Goal: Task Accomplishment & Management: Use online tool/utility

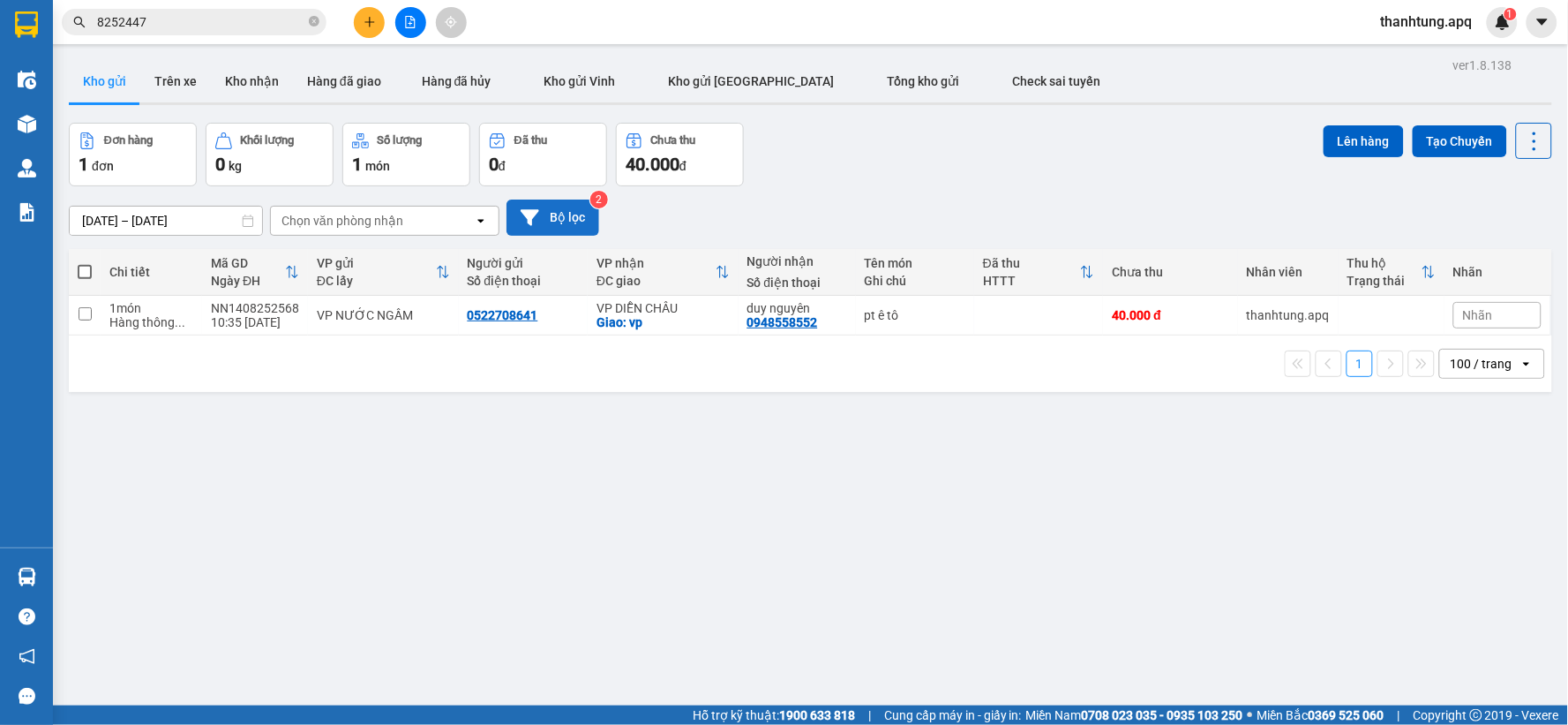
click at [570, 206] on button "Bộ lọc" at bounding box center [552, 218] width 92 height 37
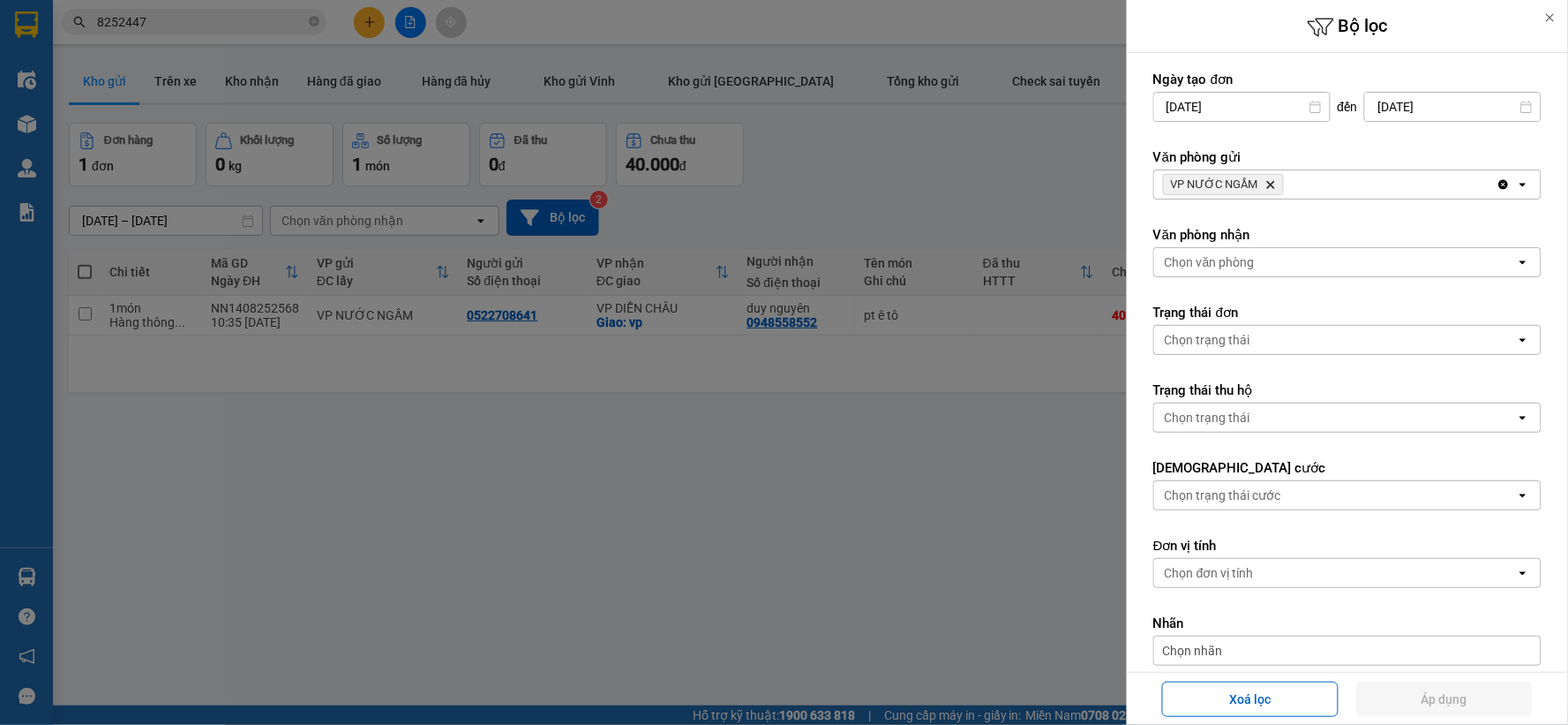
click at [1268, 184] on icon "VP NƯỚC NGẦM, close by backspace" at bounding box center [1271, 185] width 8 height 8
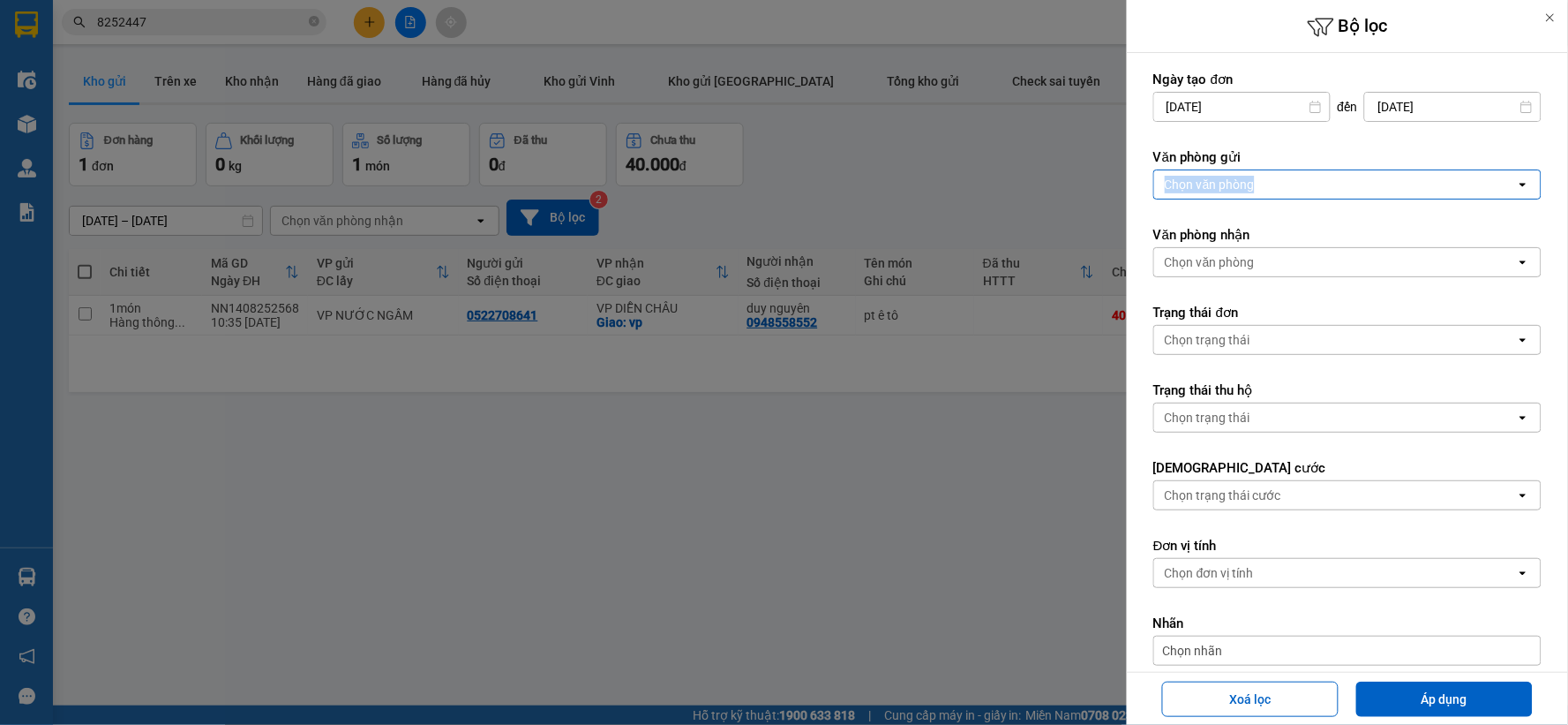
click at [1268, 186] on div "Chọn văn phòng" at bounding box center [1336, 184] width 362 height 28
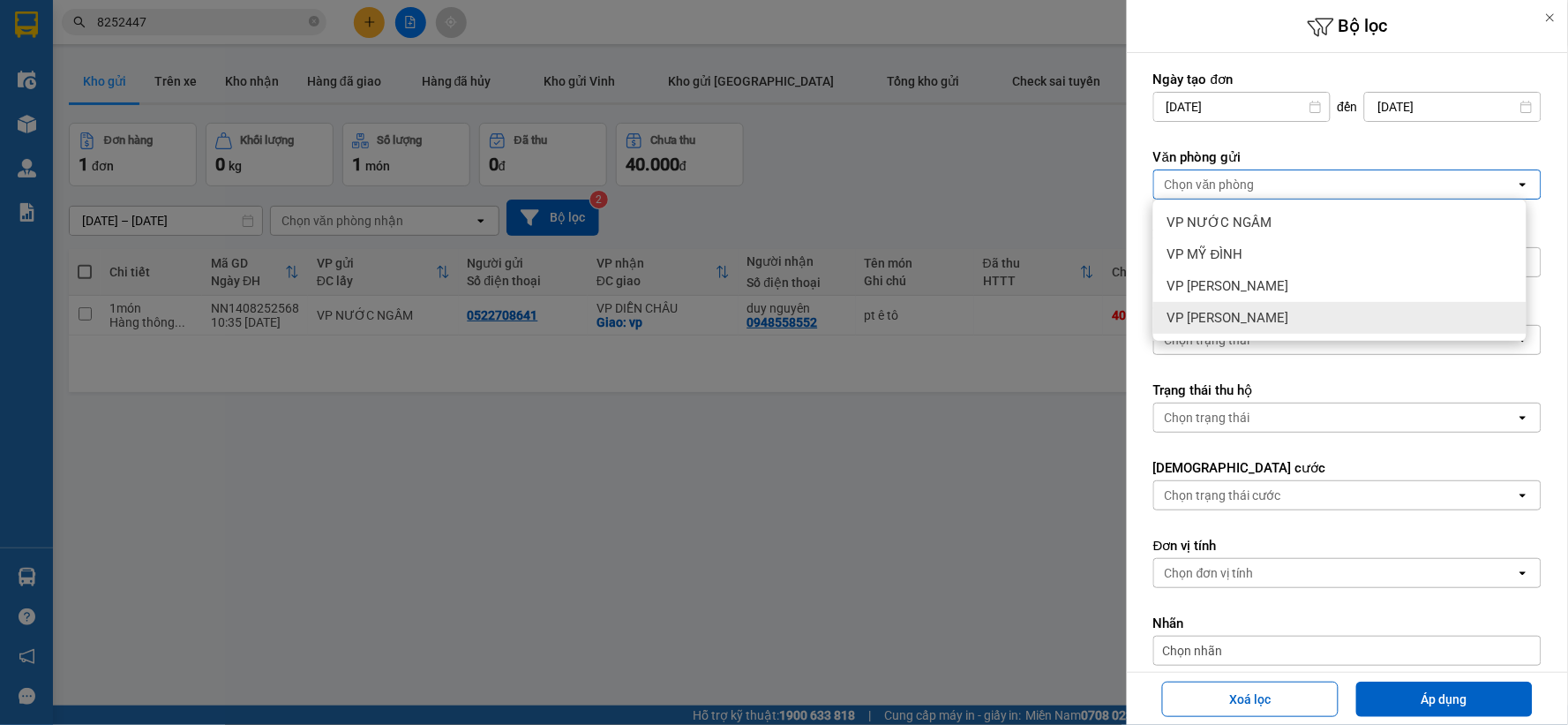
click at [1273, 315] on div "VP [PERSON_NAME]" at bounding box center [1340, 317] width 373 height 32
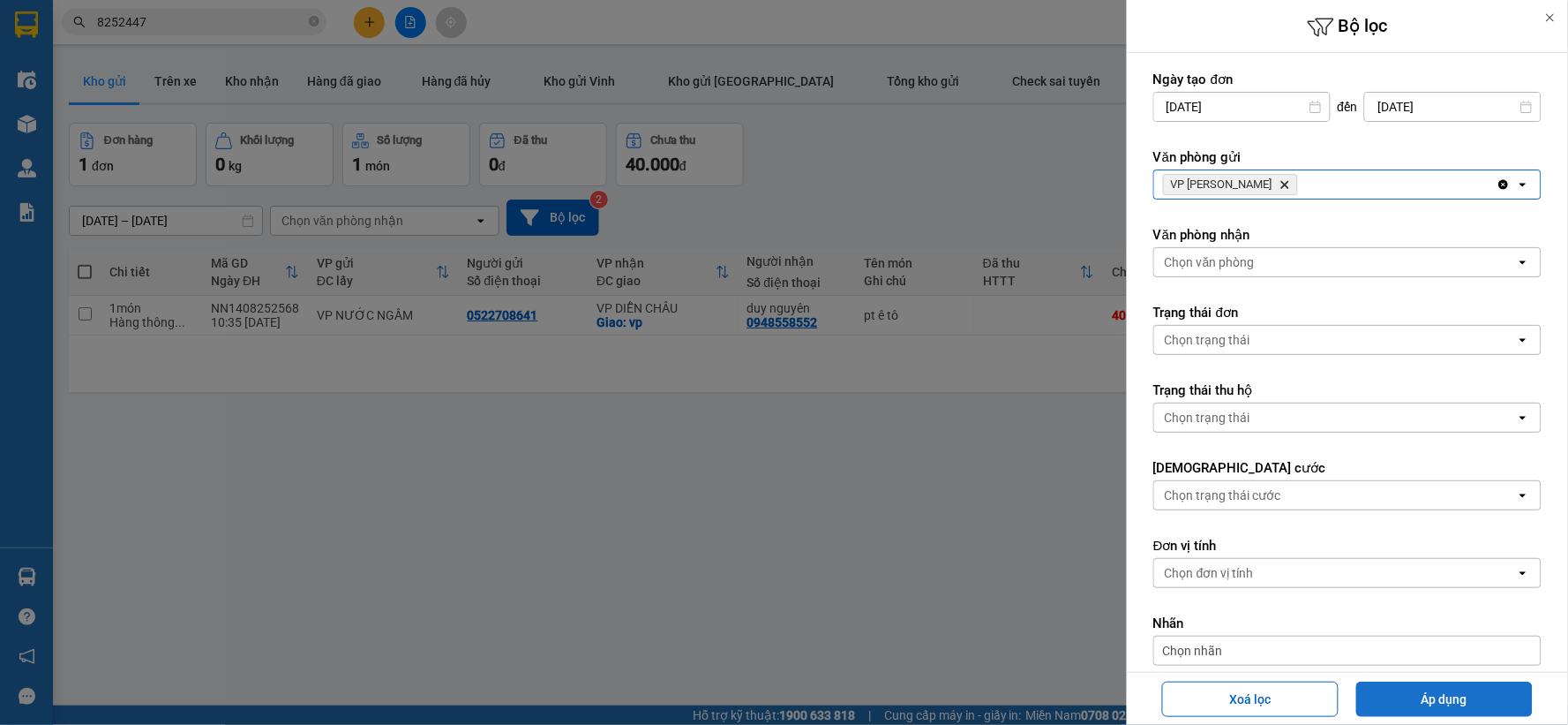
click at [1440, 691] on button "Áp dụng" at bounding box center [1445, 698] width 176 height 36
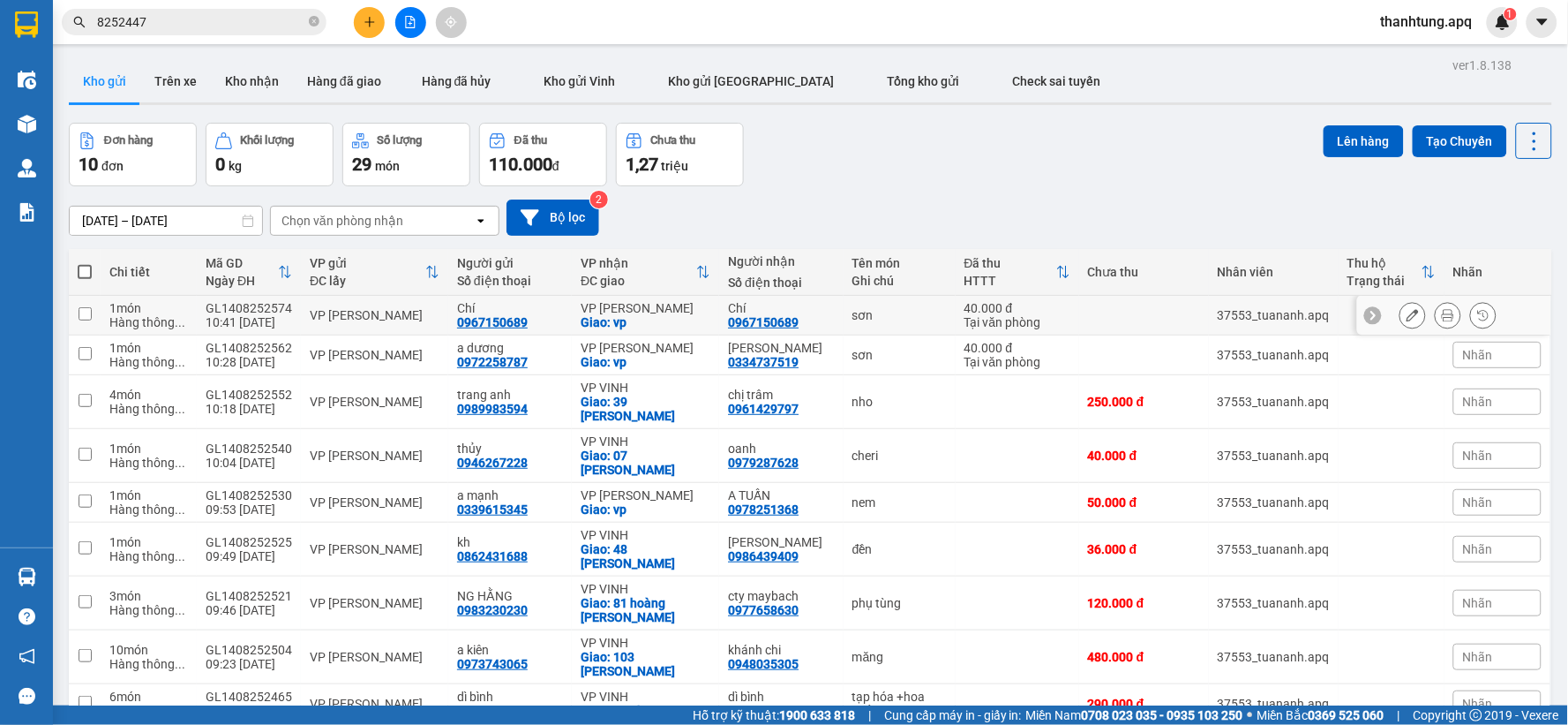
click at [393, 318] on div "VP [PERSON_NAME]" at bounding box center [375, 315] width 130 height 14
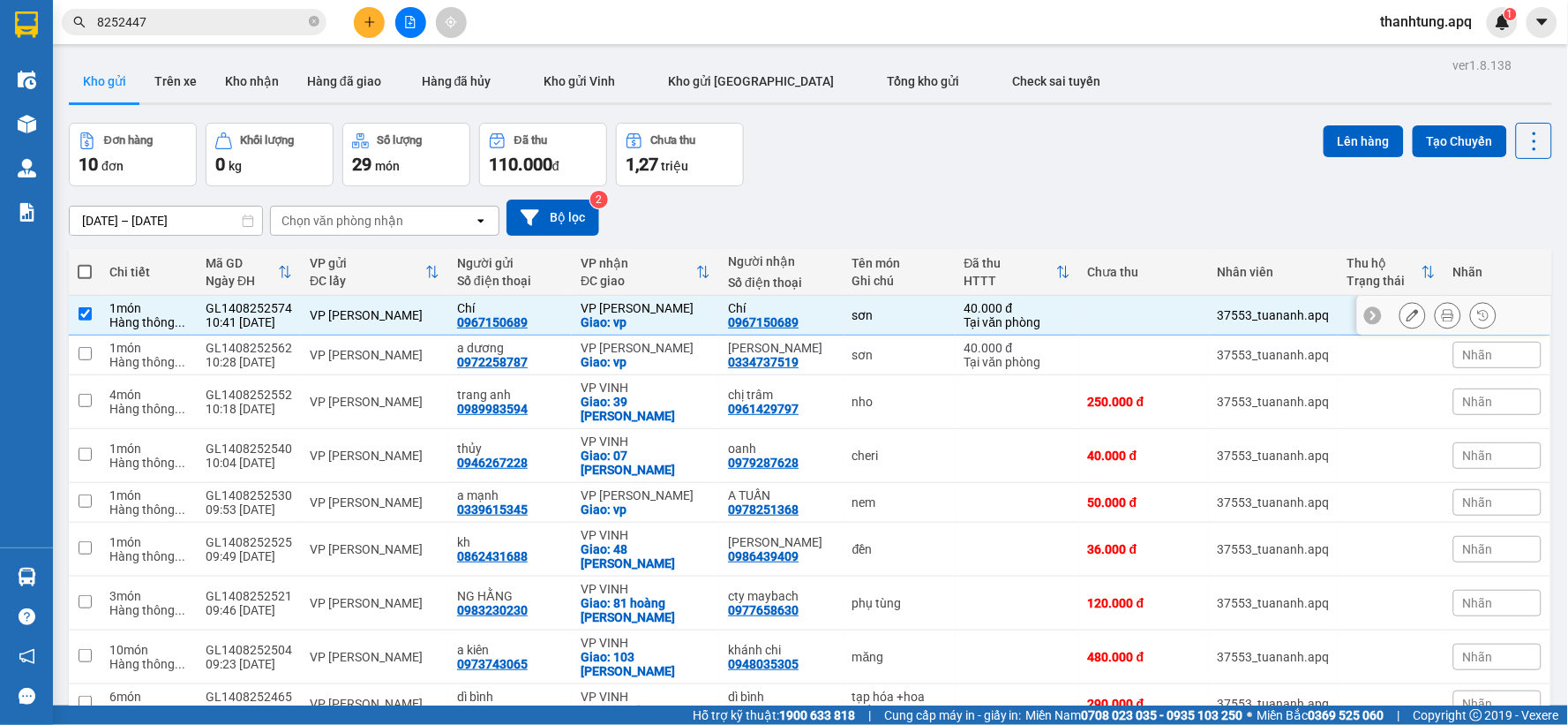
checkbox input "true"
click at [389, 353] on div "VP [PERSON_NAME]" at bounding box center [375, 354] width 130 height 14
checkbox input "true"
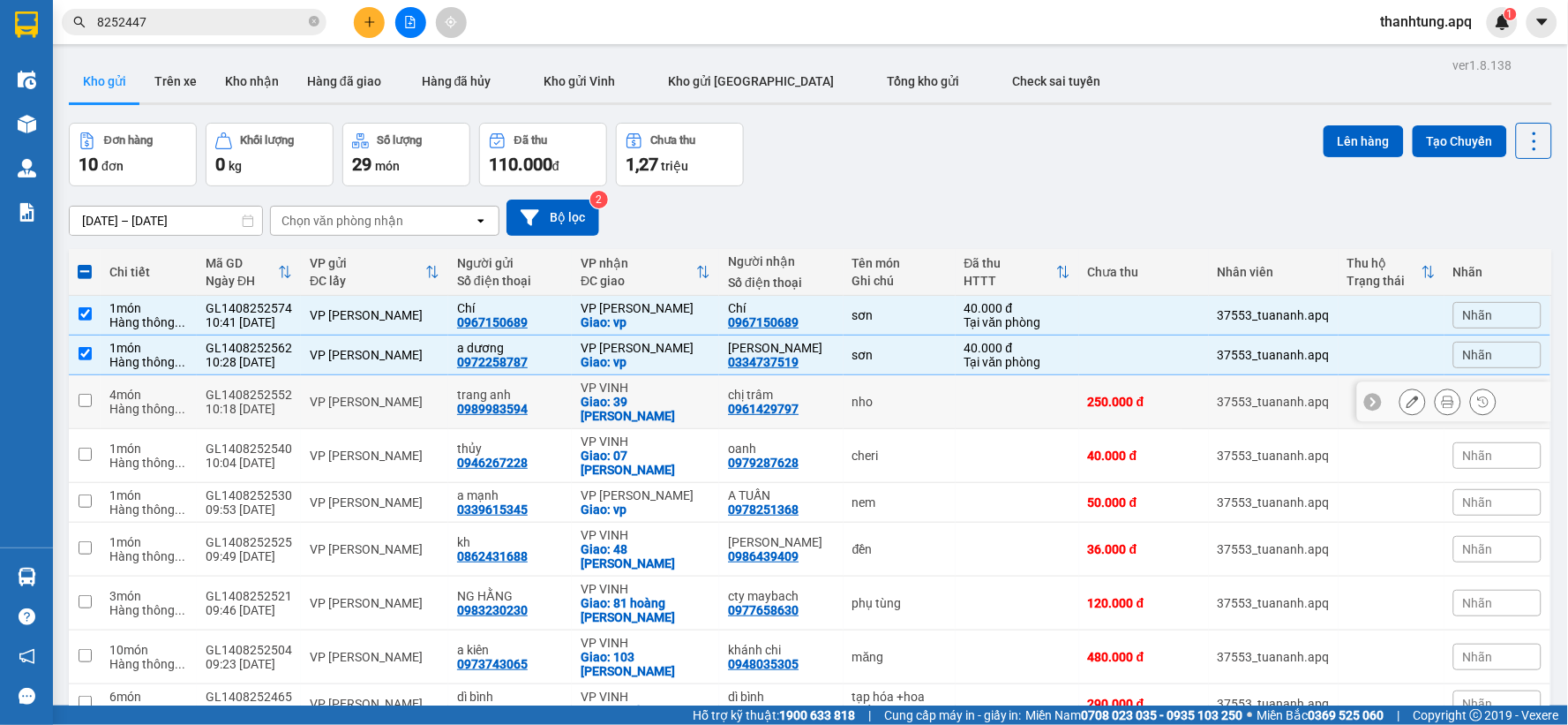
click at [395, 407] on div "VP [PERSON_NAME]" at bounding box center [375, 401] width 130 height 14
checkbox input "true"
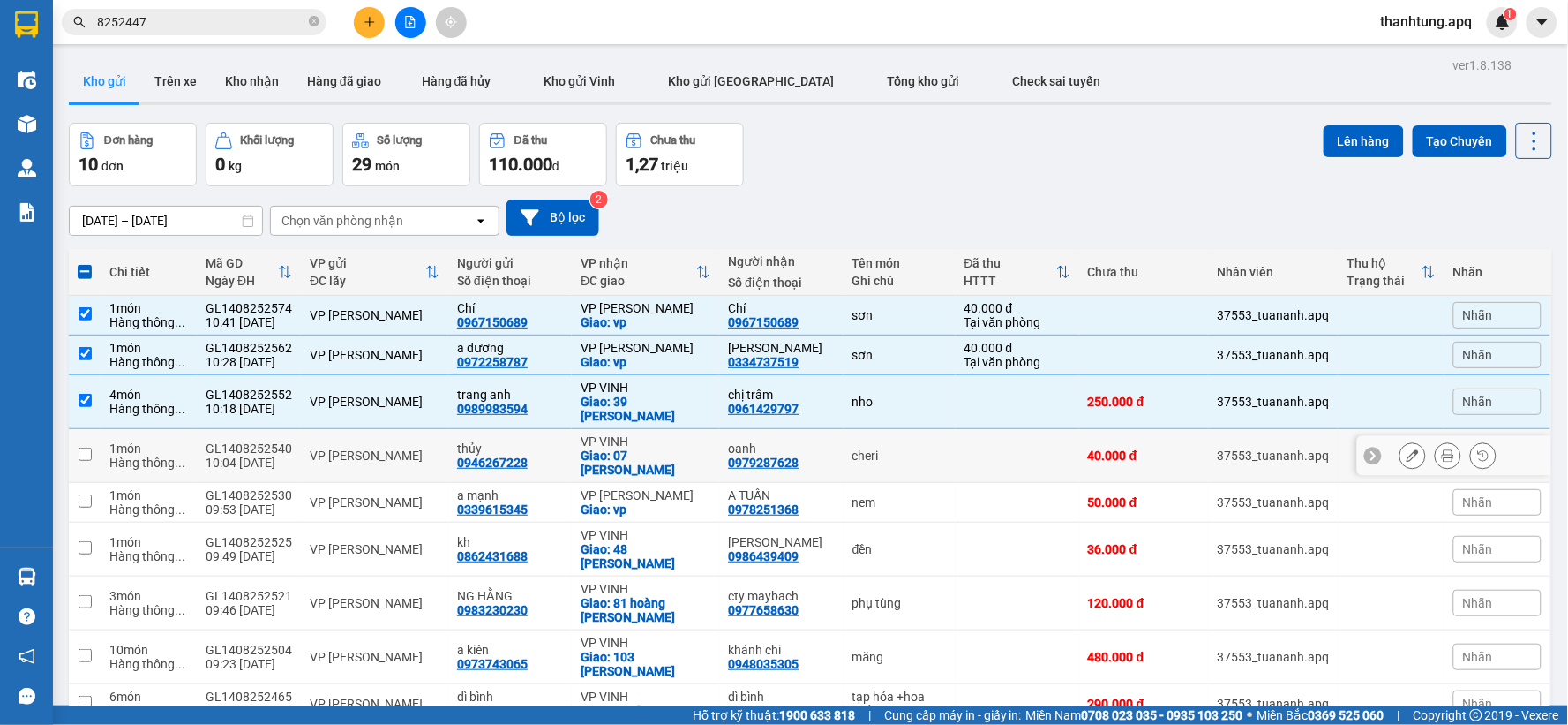
click at [408, 457] on td "VP [PERSON_NAME]" at bounding box center [374, 455] width 147 height 54
checkbox input "true"
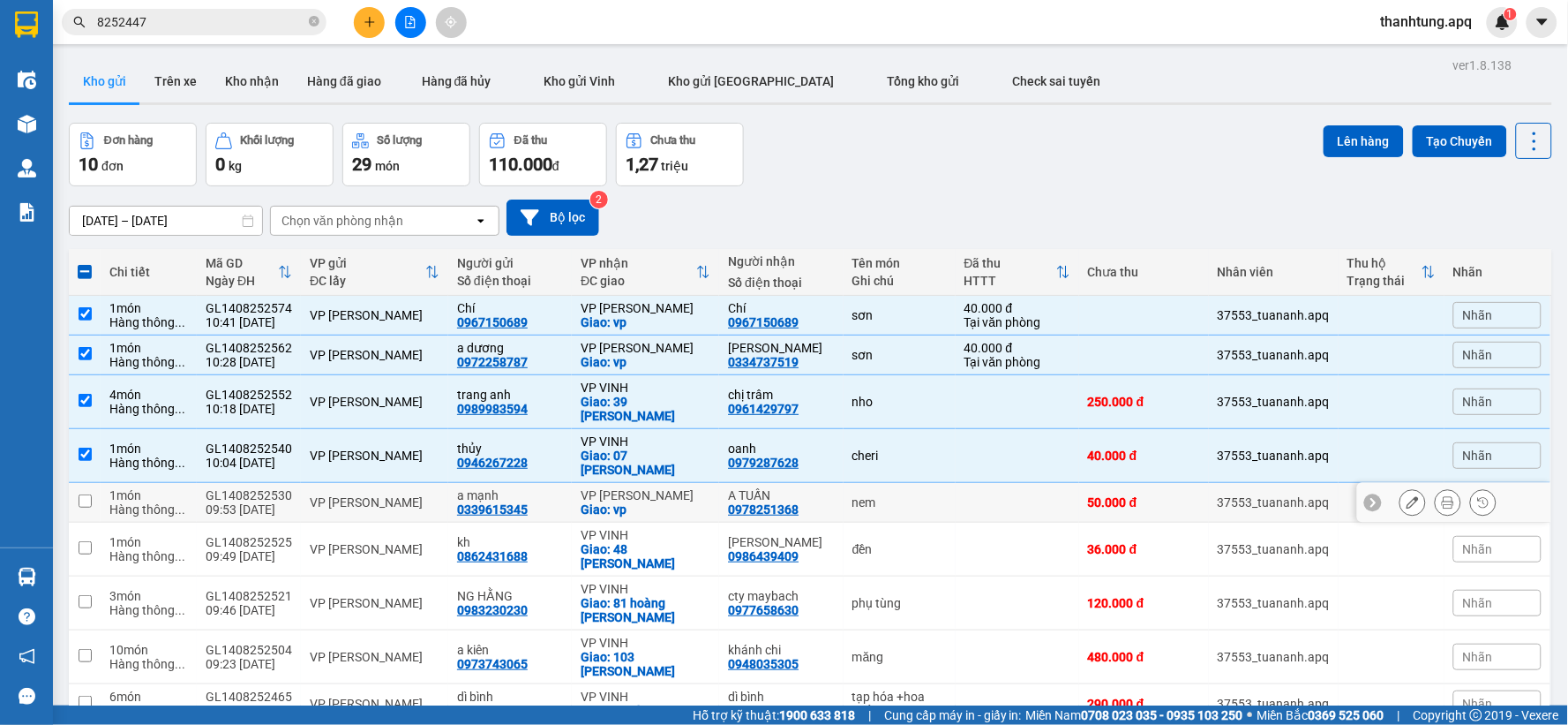
click at [408, 500] on td "VP [PERSON_NAME]" at bounding box center [374, 502] width 147 height 39
checkbox input "true"
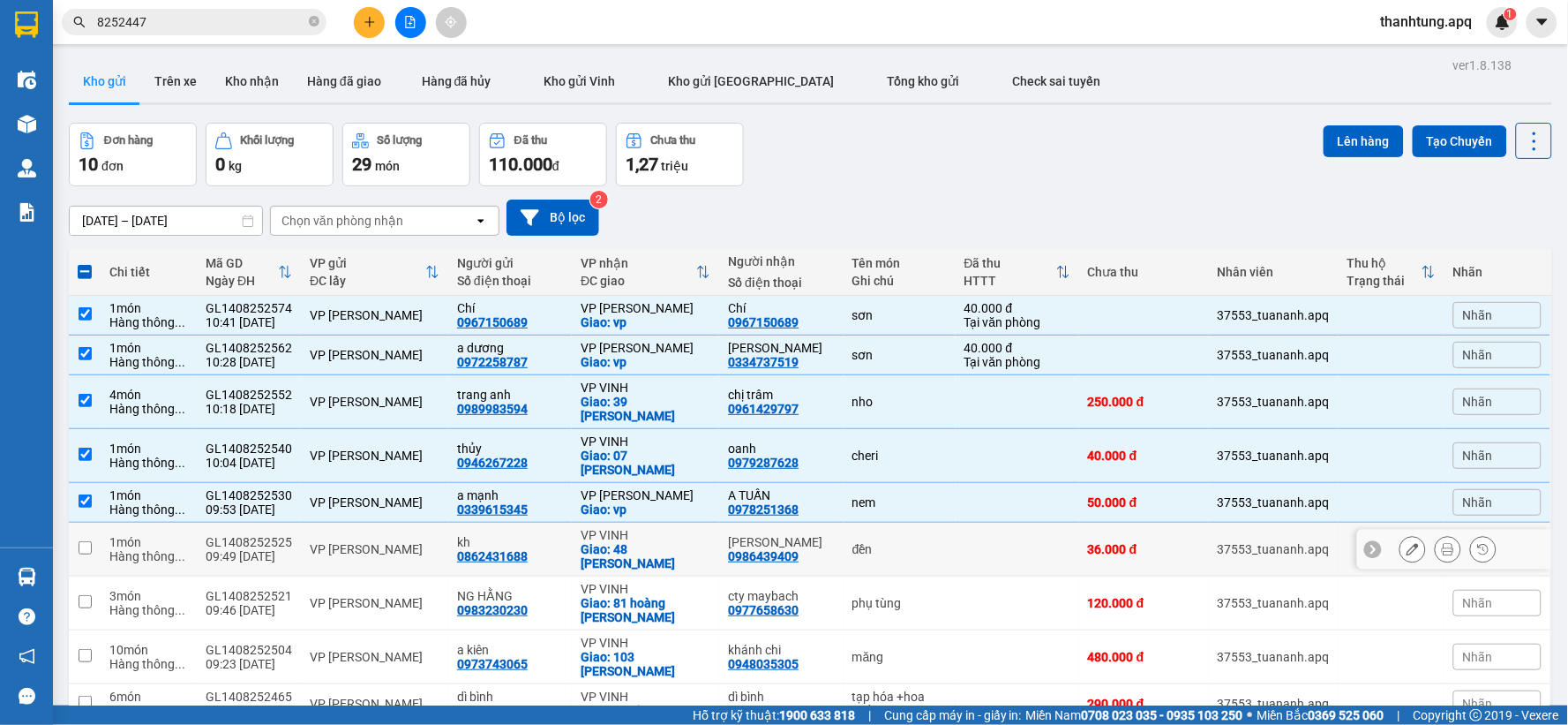
drag, startPoint x: 407, startPoint y: 533, endPoint x: 406, endPoint y: 553, distance: 20.0
click at [406, 542] on div "VP [PERSON_NAME]" at bounding box center [375, 549] width 130 height 14
checkbox input "true"
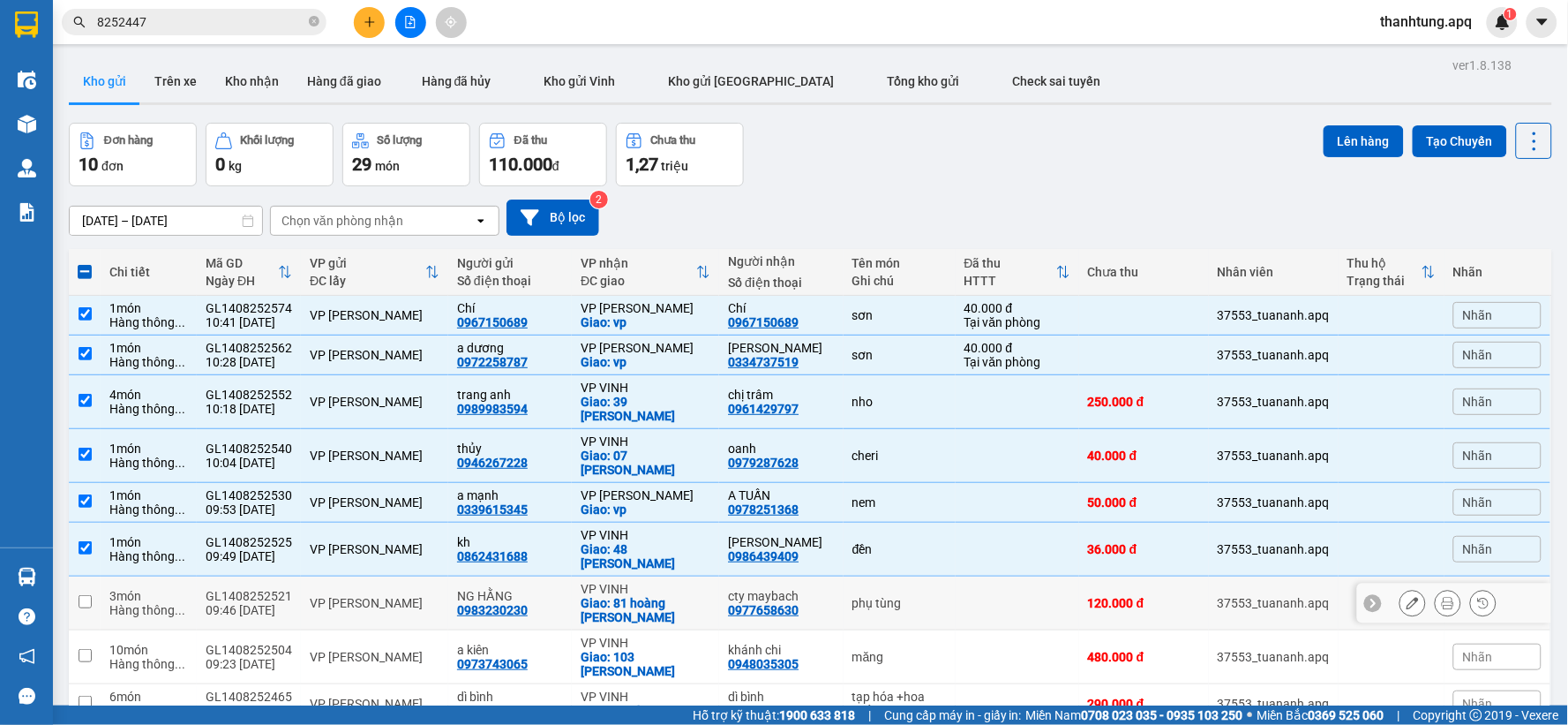
click at [404, 576] on td "VP [PERSON_NAME]" at bounding box center [374, 602] width 147 height 54
checkbox input "true"
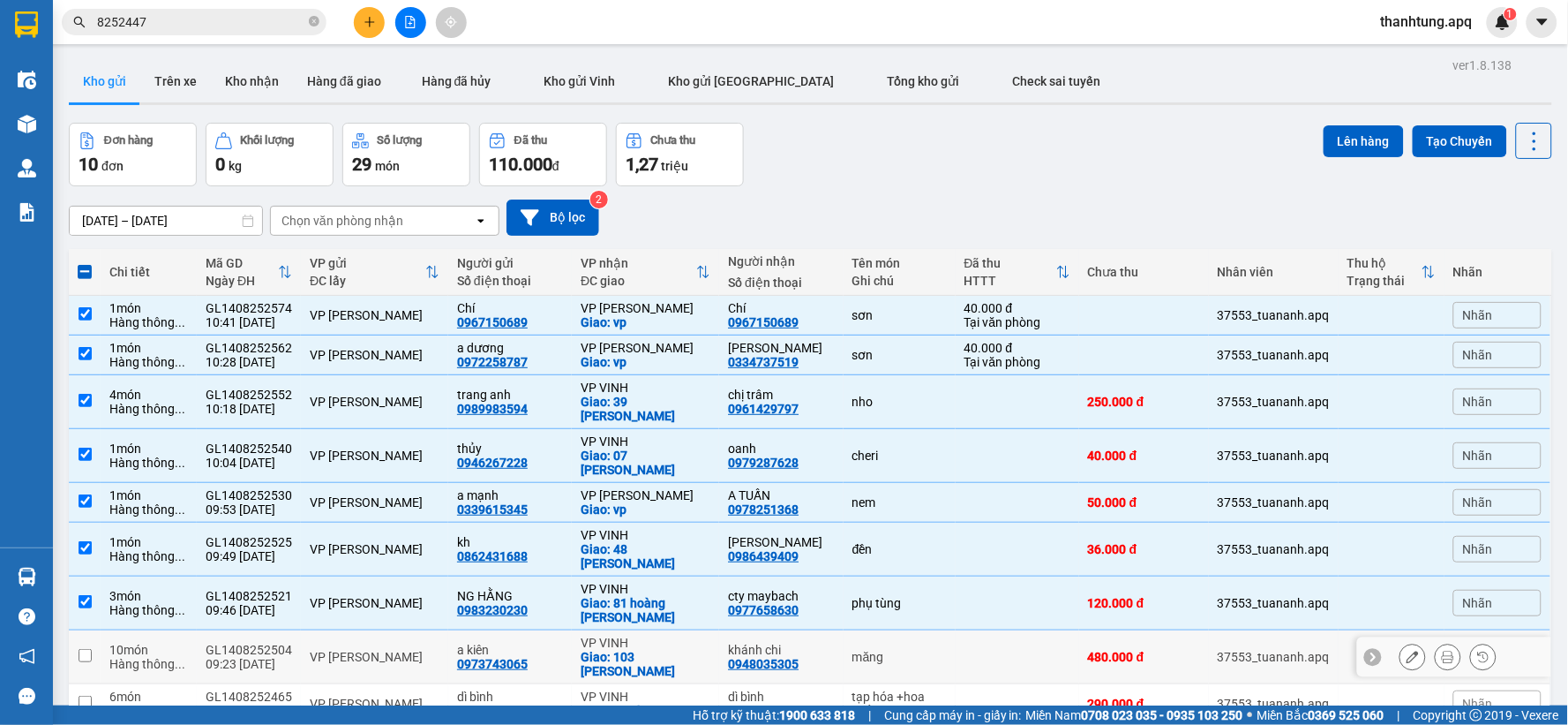
click at [407, 650] on div "VP [PERSON_NAME]" at bounding box center [375, 656] width 130 height 14
checkbox input "true"
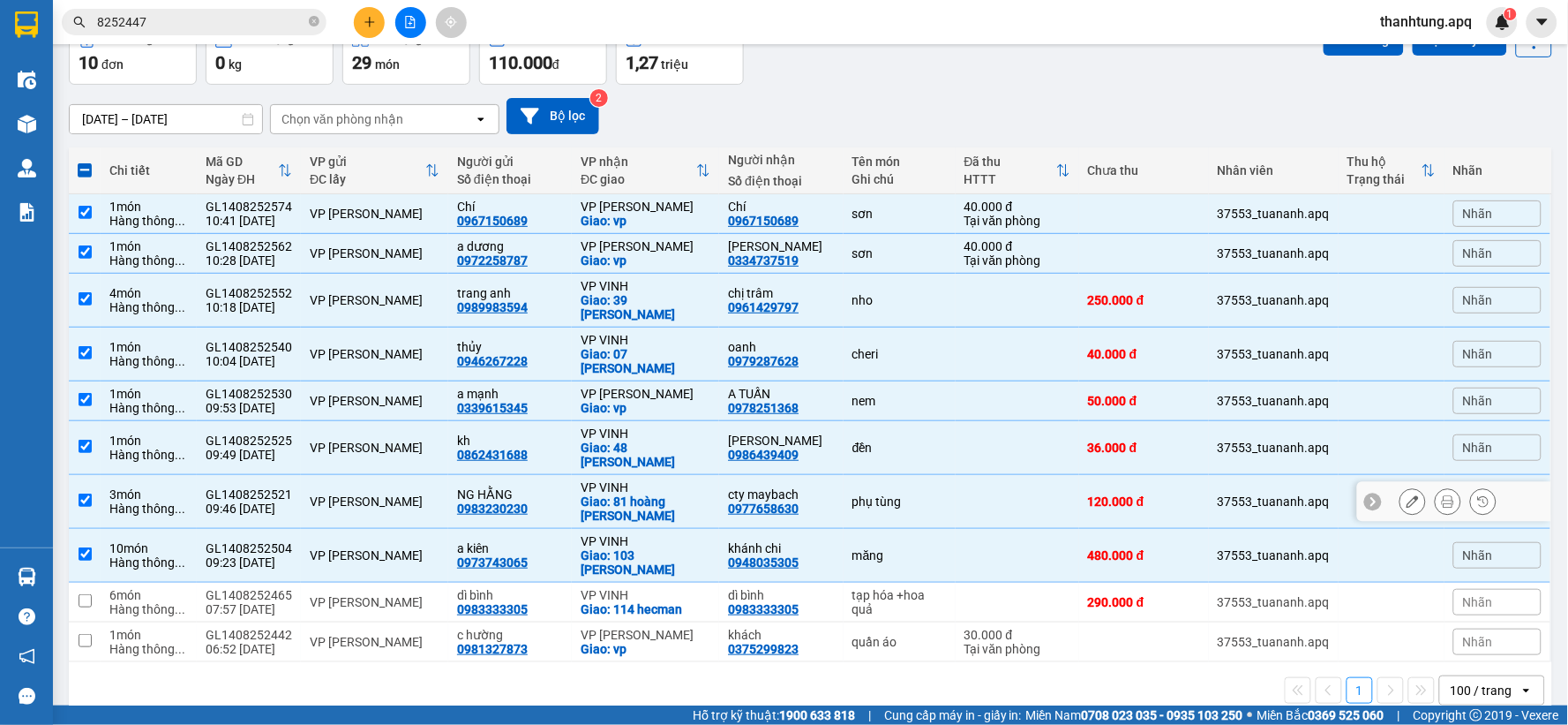
scroll to position [103, 0]
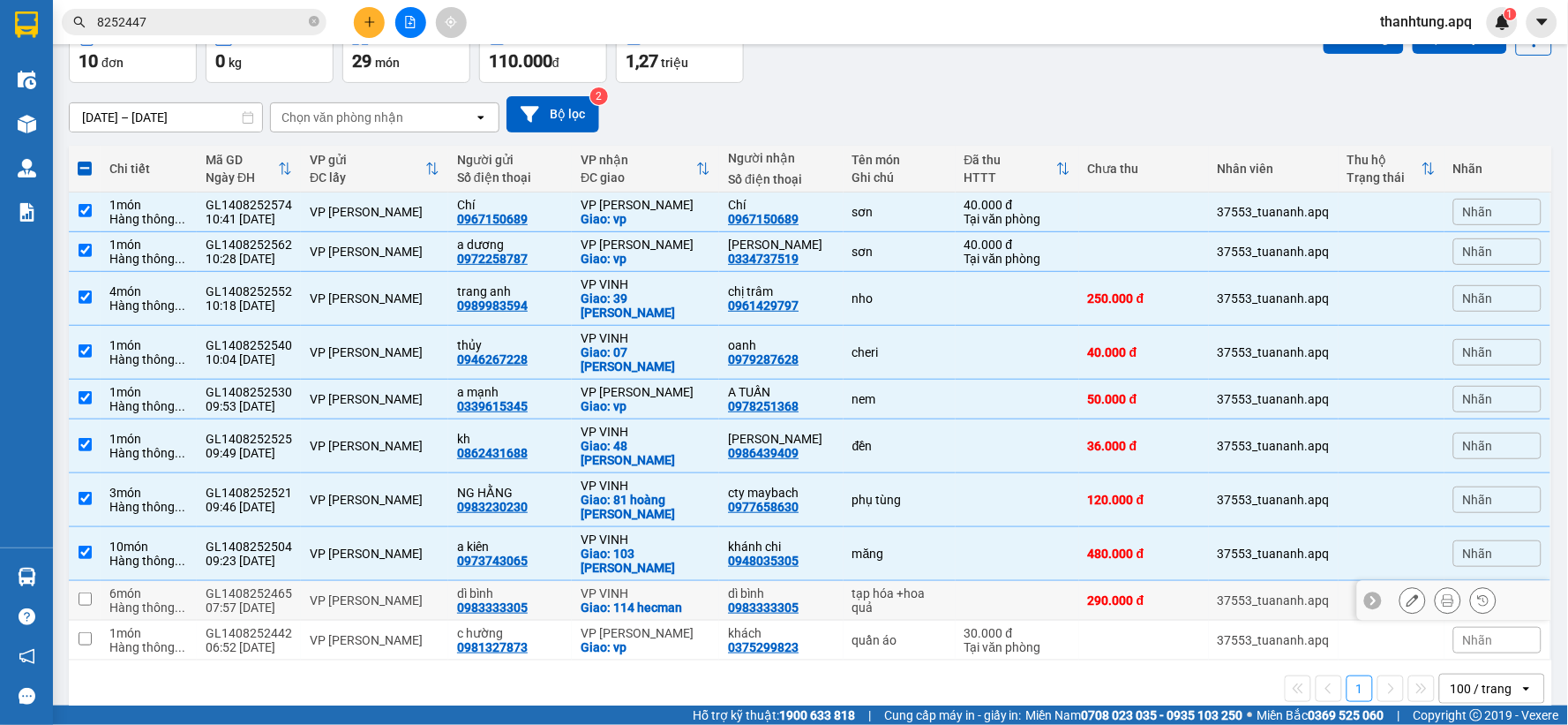
click at [394, 593] on div "VP [PERSON_NAME]" at bounding box center [375, 600] width 130 height 14
checkbox input "true"
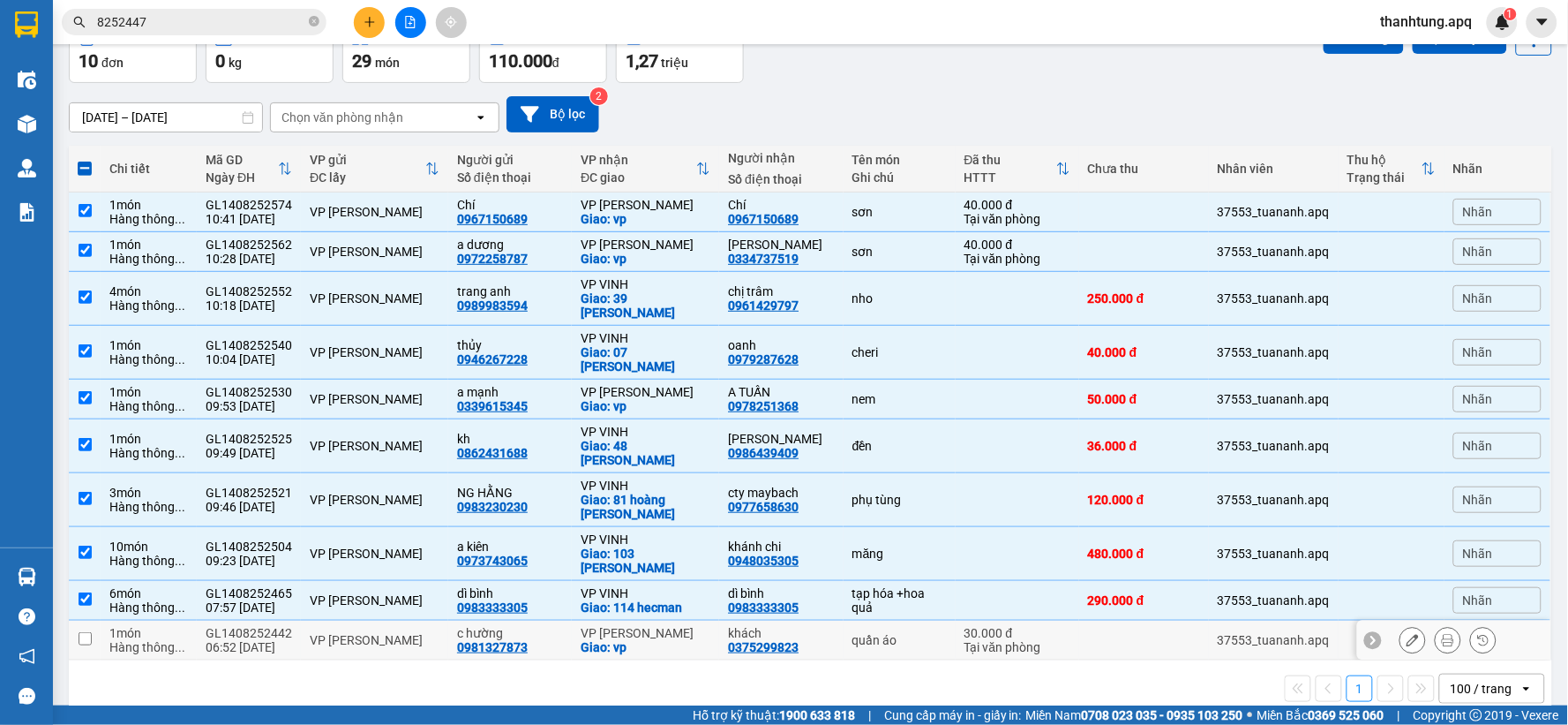
click at [400, 621] on td "VP [PERSON_NAME]" at bounding box center [374, 640] width 147 height 39
checkbox input "true"
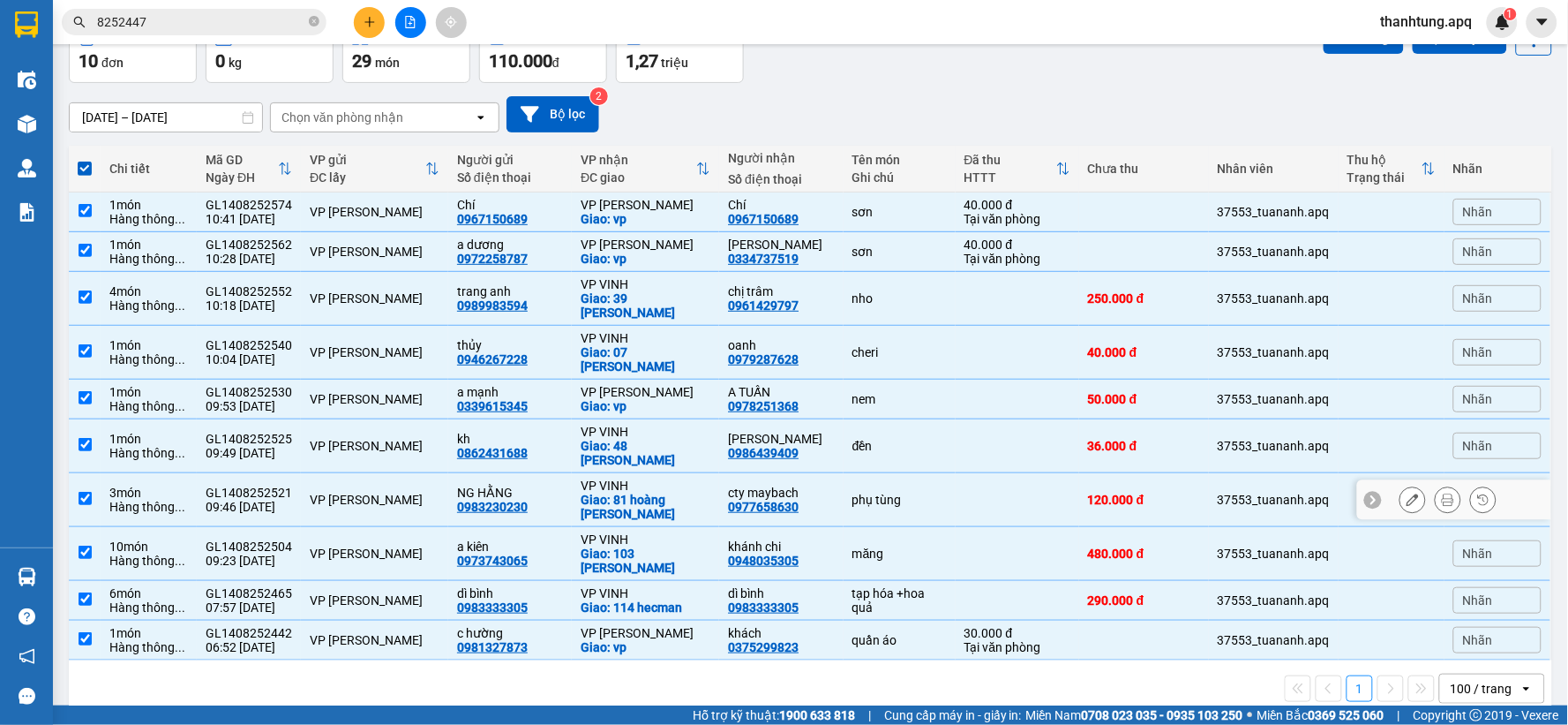
scroll to position [0, 0]
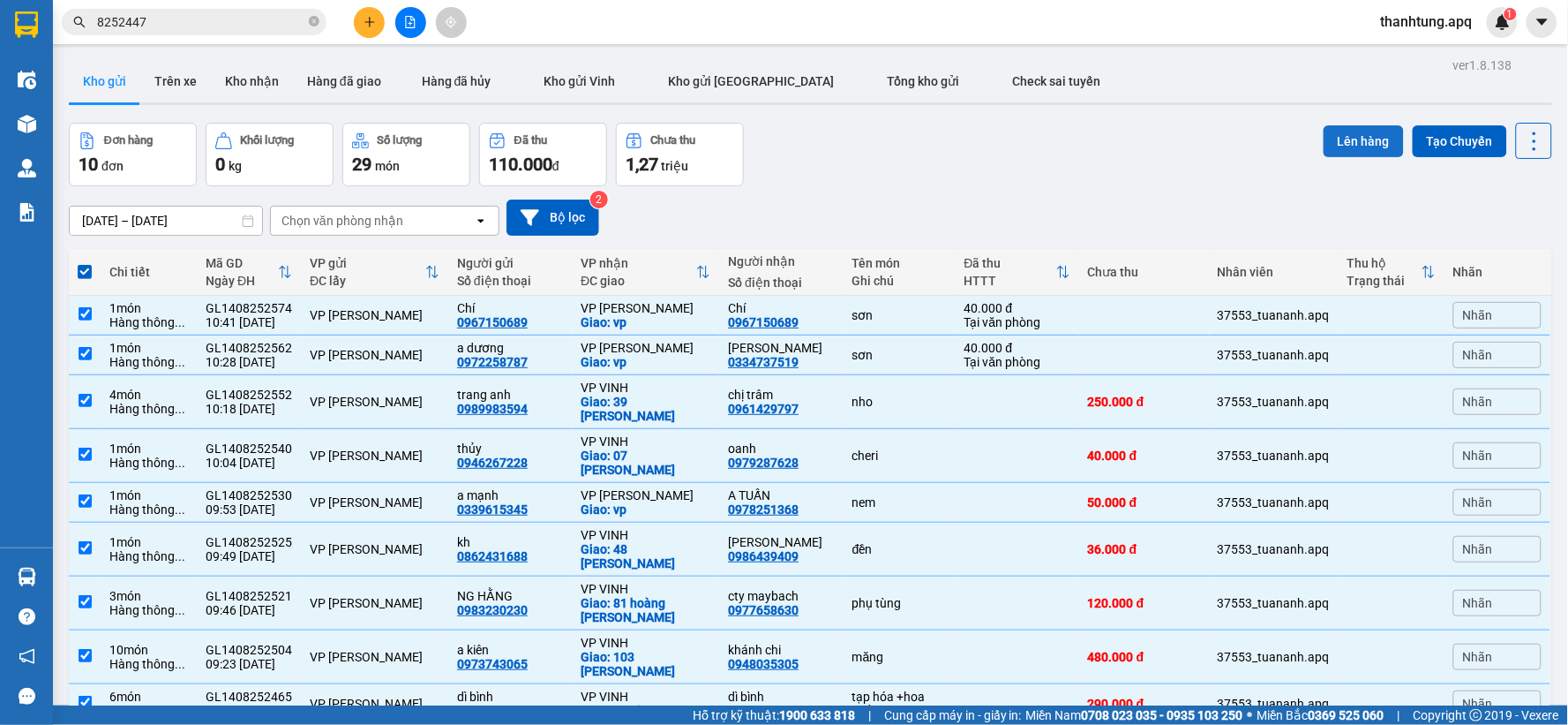
click at [1381, 152] on button "Lên hàng" at bounding box center [1364, 141] width 80 height 32
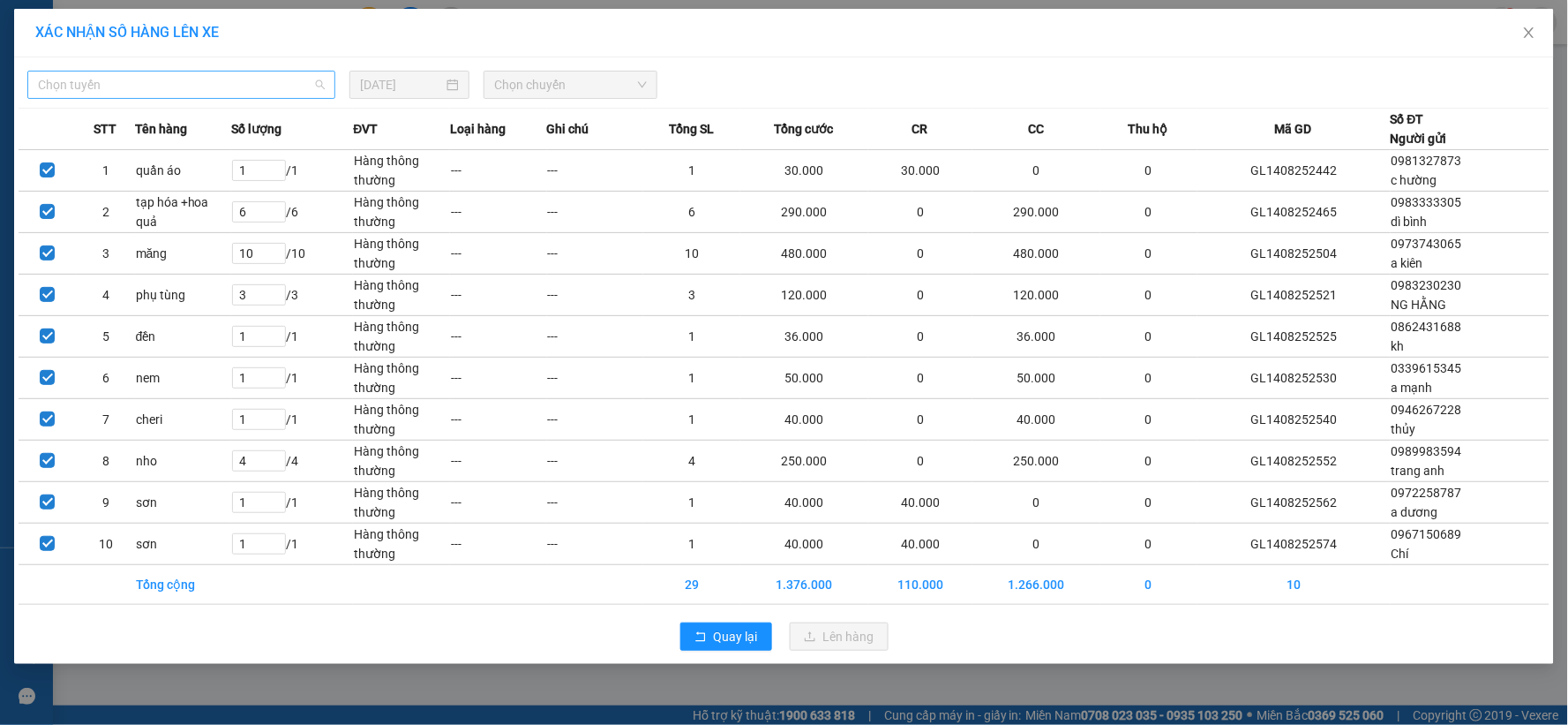
drag, startPoint x: 181, startPoint y: 84, endPoint x: 160, endPoint y: 161, distance: 79.8
click at [182, 83] on span "Chọn tuyến" at bounding box center [182, 84] width 287 height 27
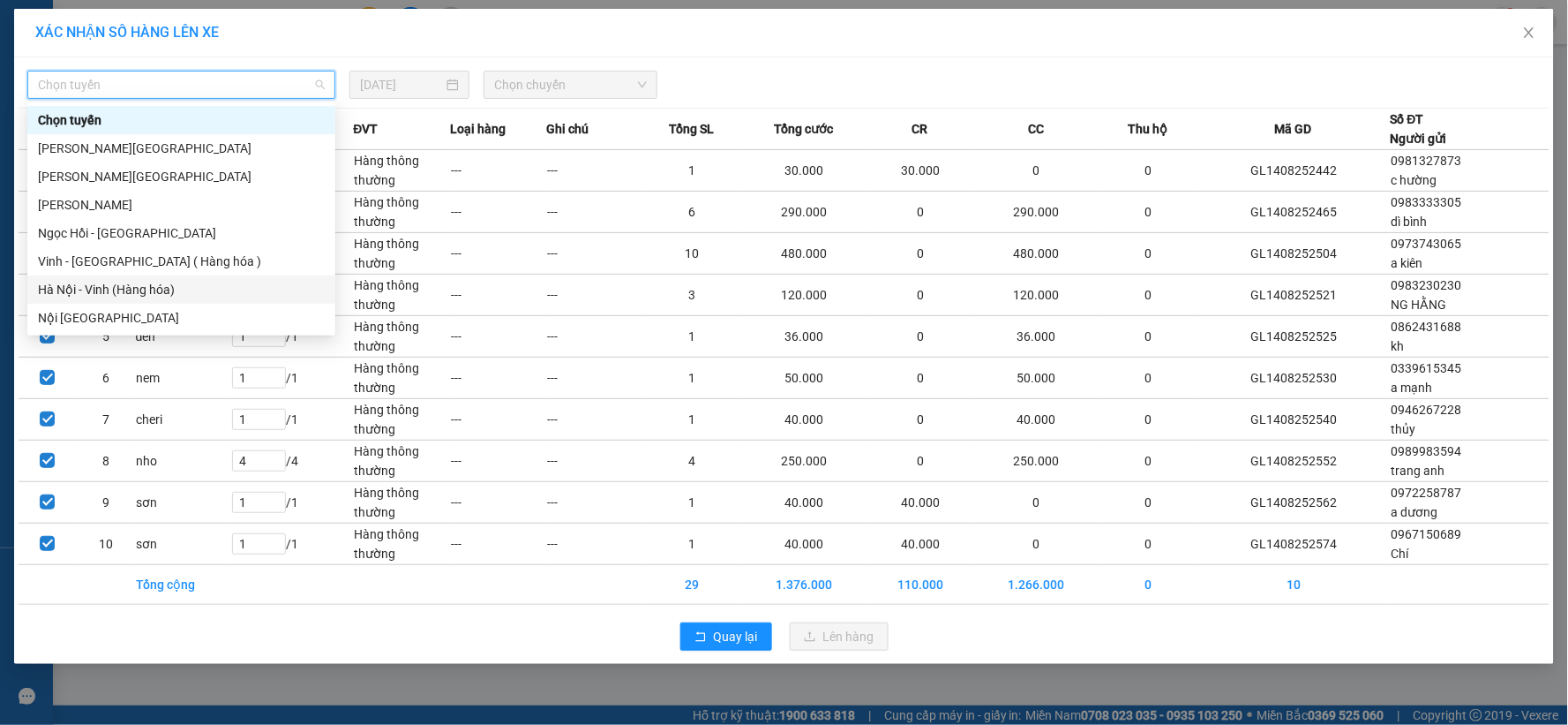
click at [163, 292] on div "Hà Nội - Vinh (Hàng hóa)" at bounding box center [182, 289] width 287 height 19
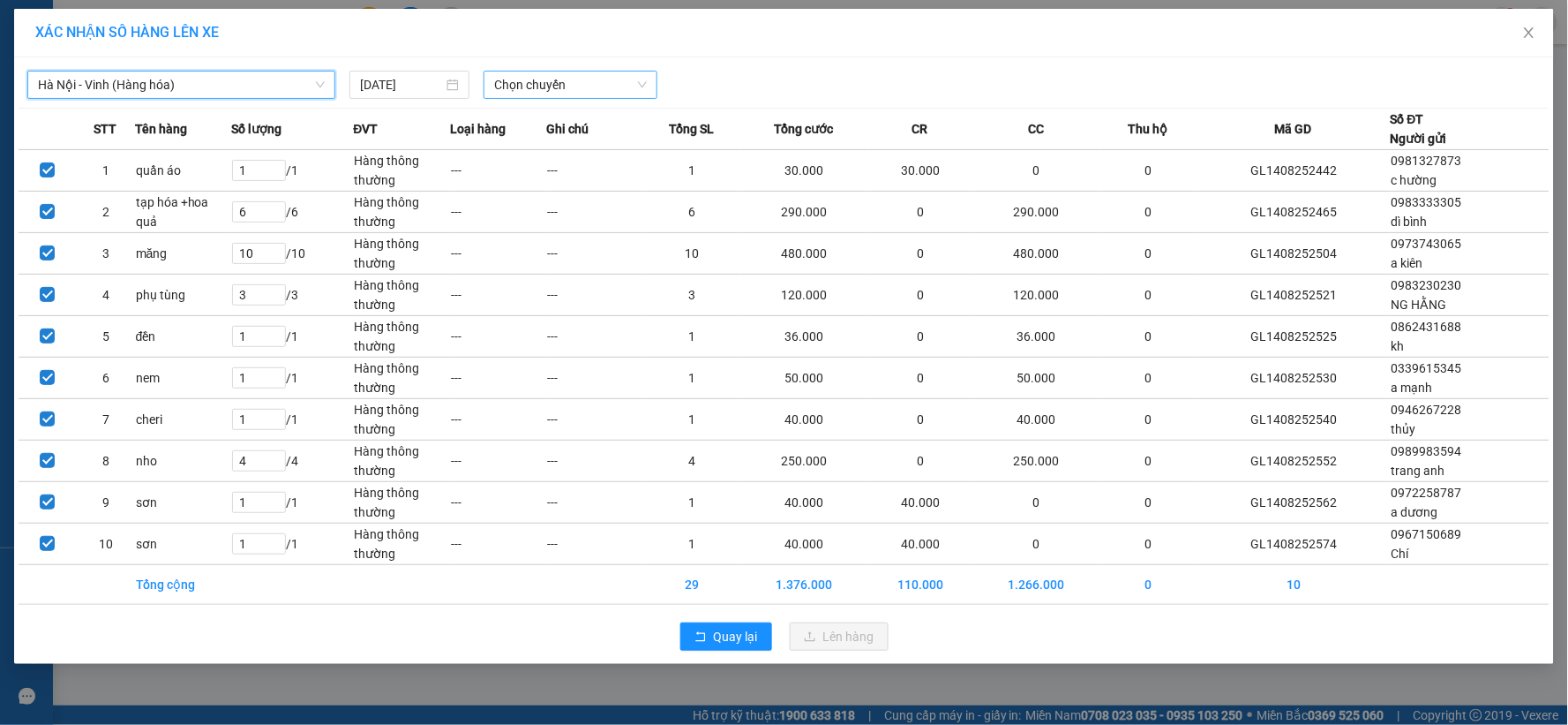
click at [621, 84] on span "Chọn chuyến" at bounding box center [571, 84] width 153 height 27
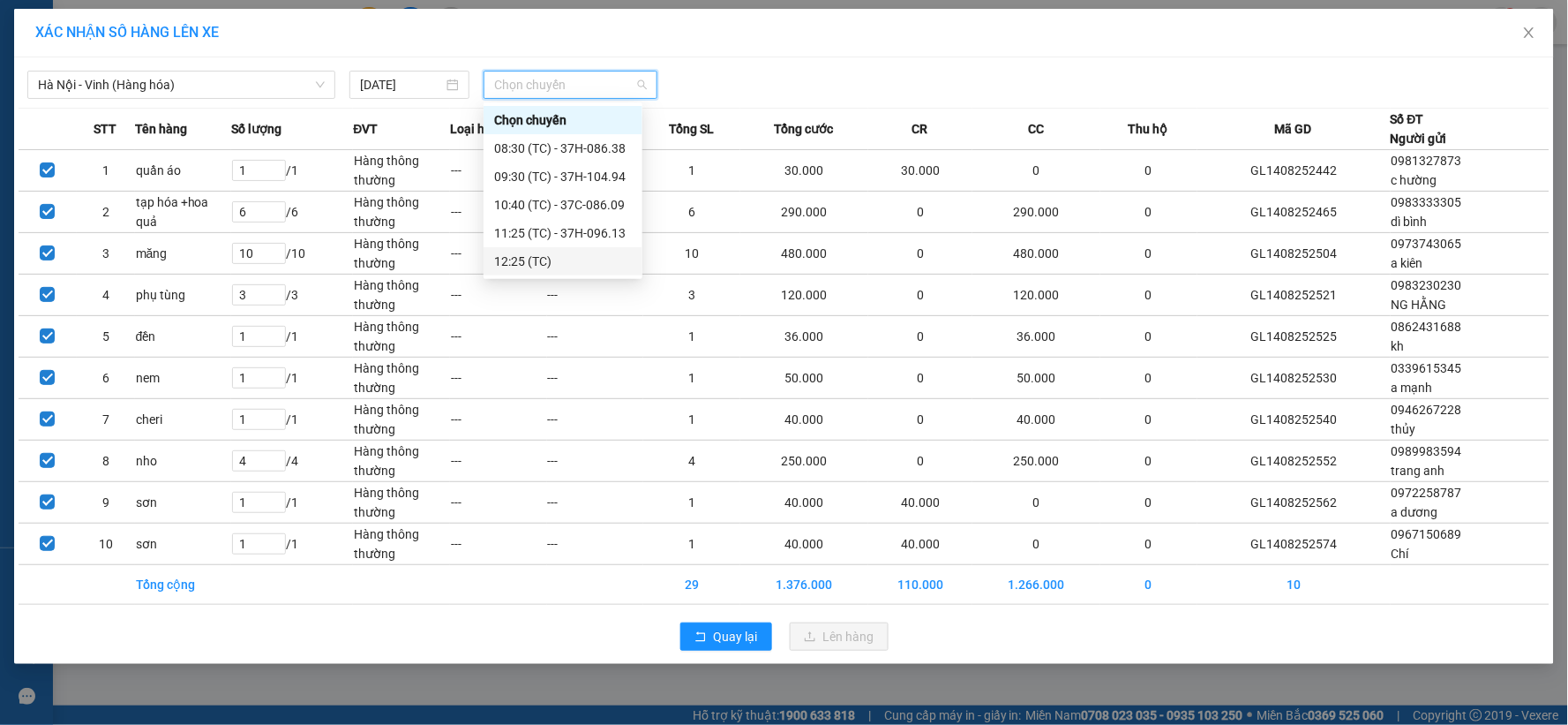
click at [548, 257] on div "12:25 (TC)" at bounding box center [563, 261] width 138 height 19
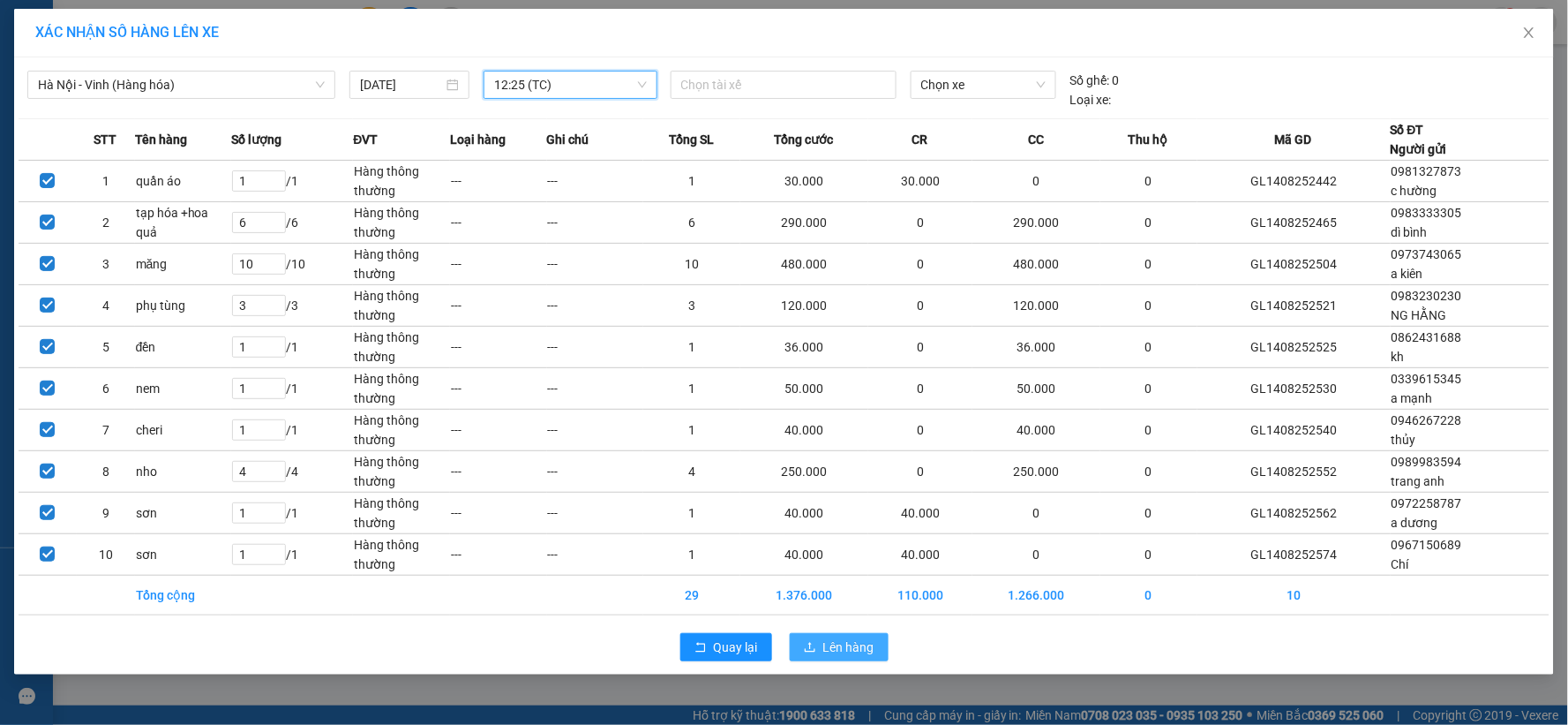
click at [849, 651] on span "Lên hàng" at bounding box center [849, 646] width 51 height 19
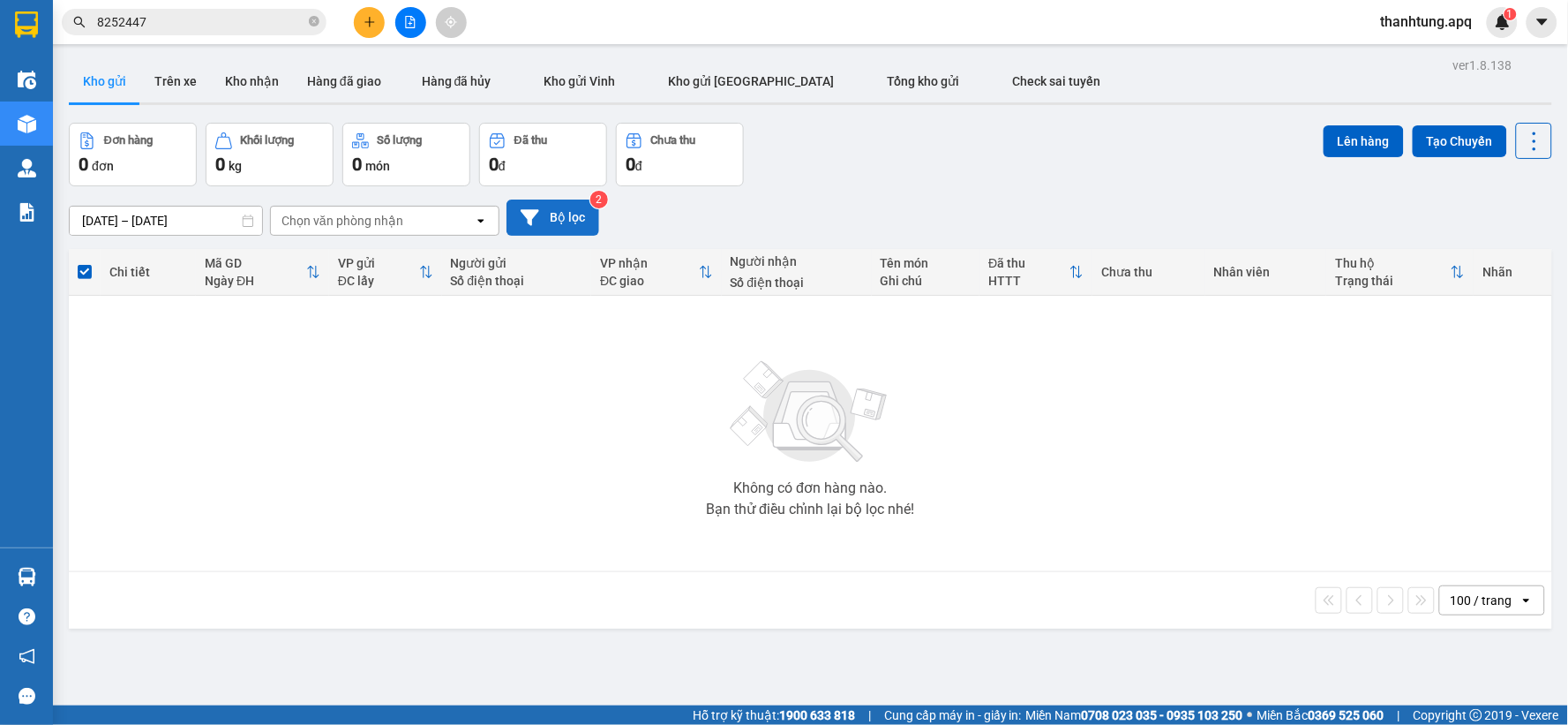
click at [568, 219] on button "Bộ lọc" at bounding box center [552, 218] width 92 height 37
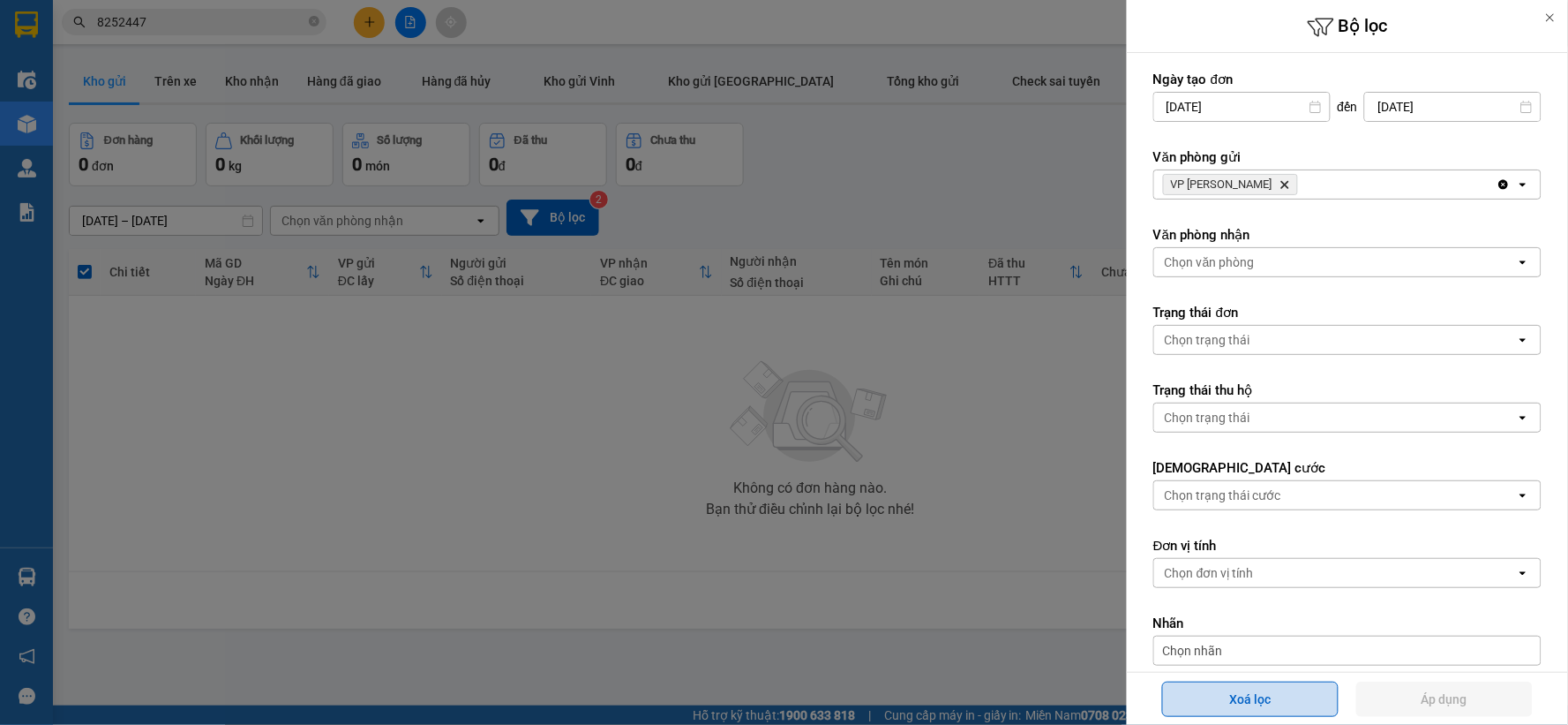
click at [1278, 692] on button "Xoá lọc" at bounding box center [1250, 698] width 176 height 36
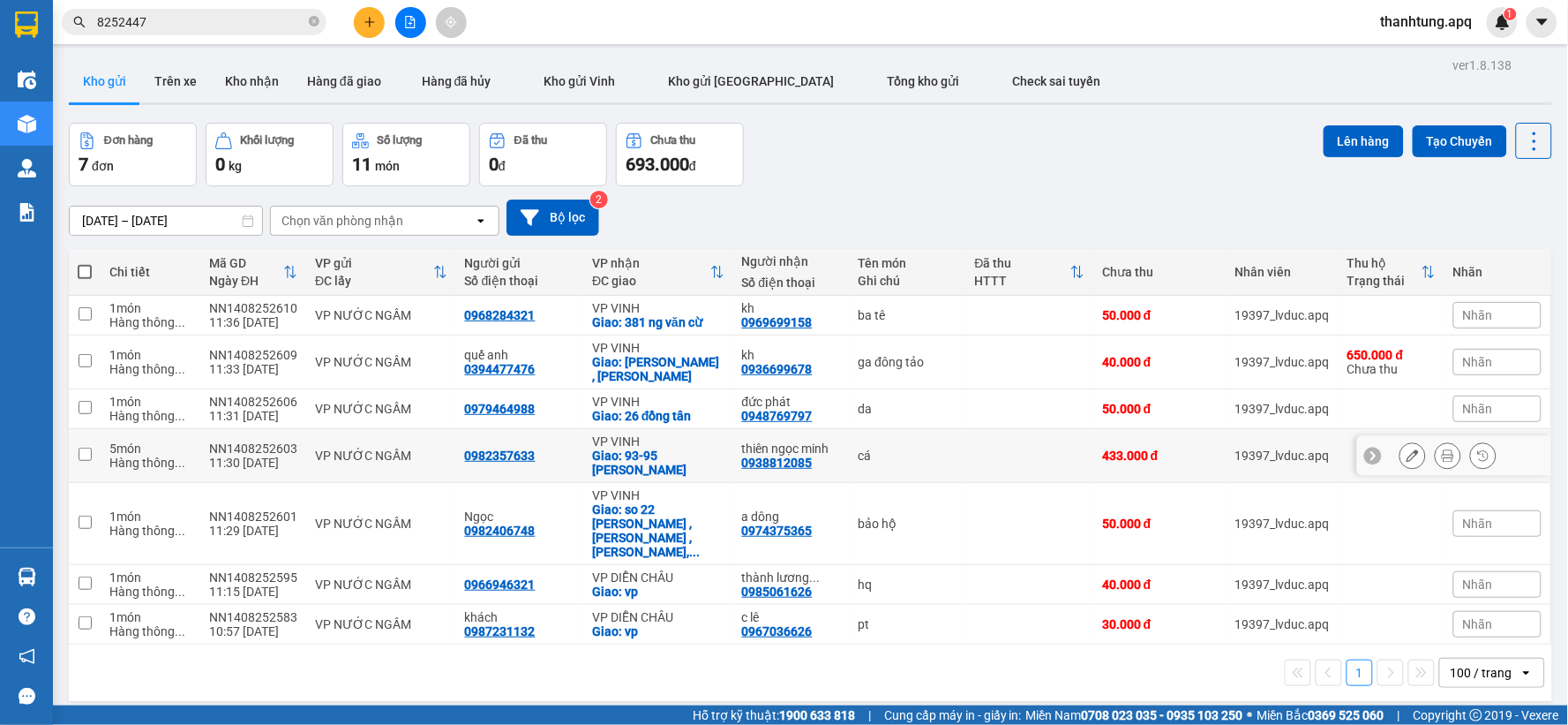
drag, startPoint x: 805, startPoint y: 452, endPoint x: 814, endPoint y: 448, distance: 9.8
click at [805, 452] on div "thiên ngọc minh 0938812085" at bounding box center [792, 455] width 99 height 28
checkbox input "true"
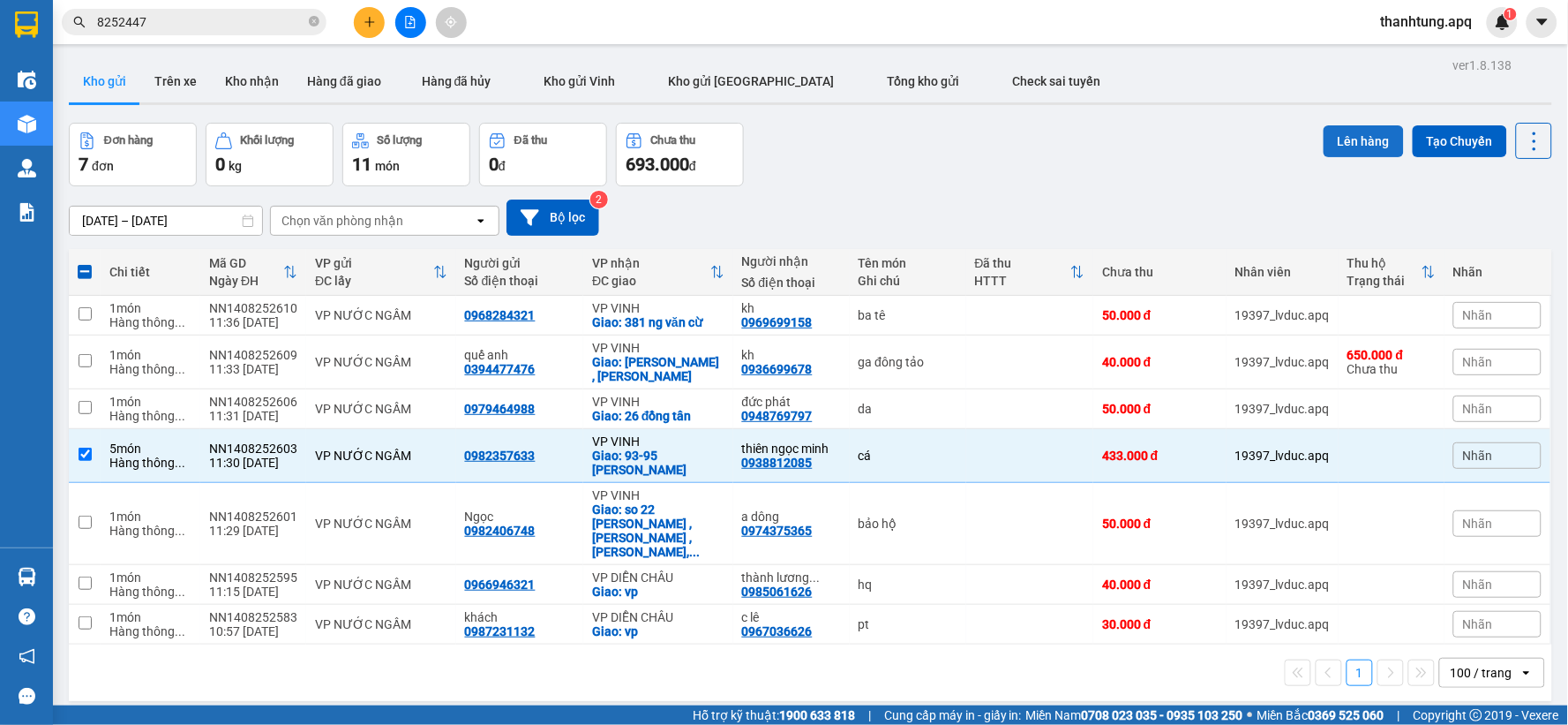
click at [1337, 150] on button "Lên hàng" at bounding box center [1364, 141] width 80 height 32
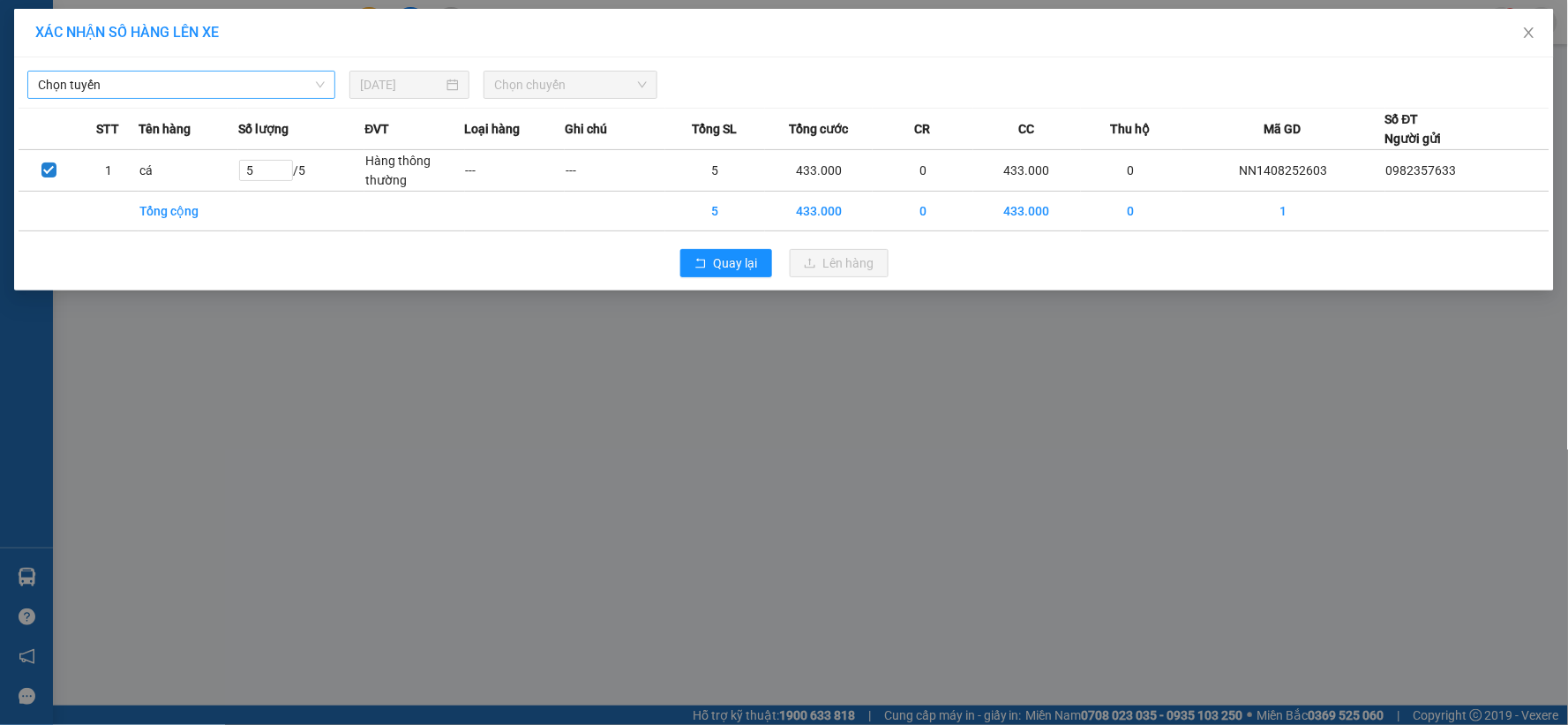
drag, startPoint x: 176, startPoint y: 91, endPoint x: 187, endPoint y: 85, distance: 12.5
click at [181, 90] on span "Chọn tuyến" at bounding box center [182, 84] width 287 height 27
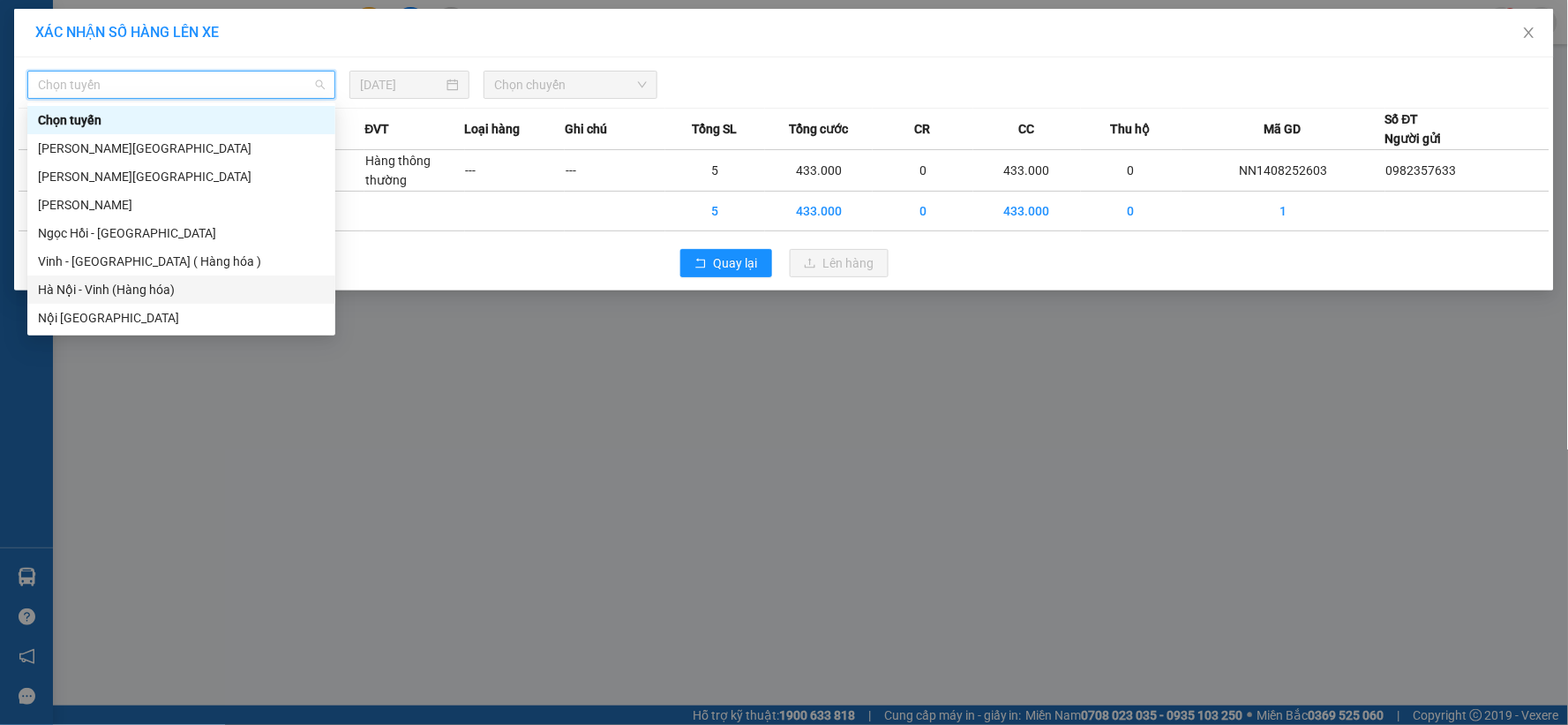
click at [127, 293] on div "Hà Nội - Vinh (Hàng hóa)" at bounding box center [182, 289] width 287 height 19
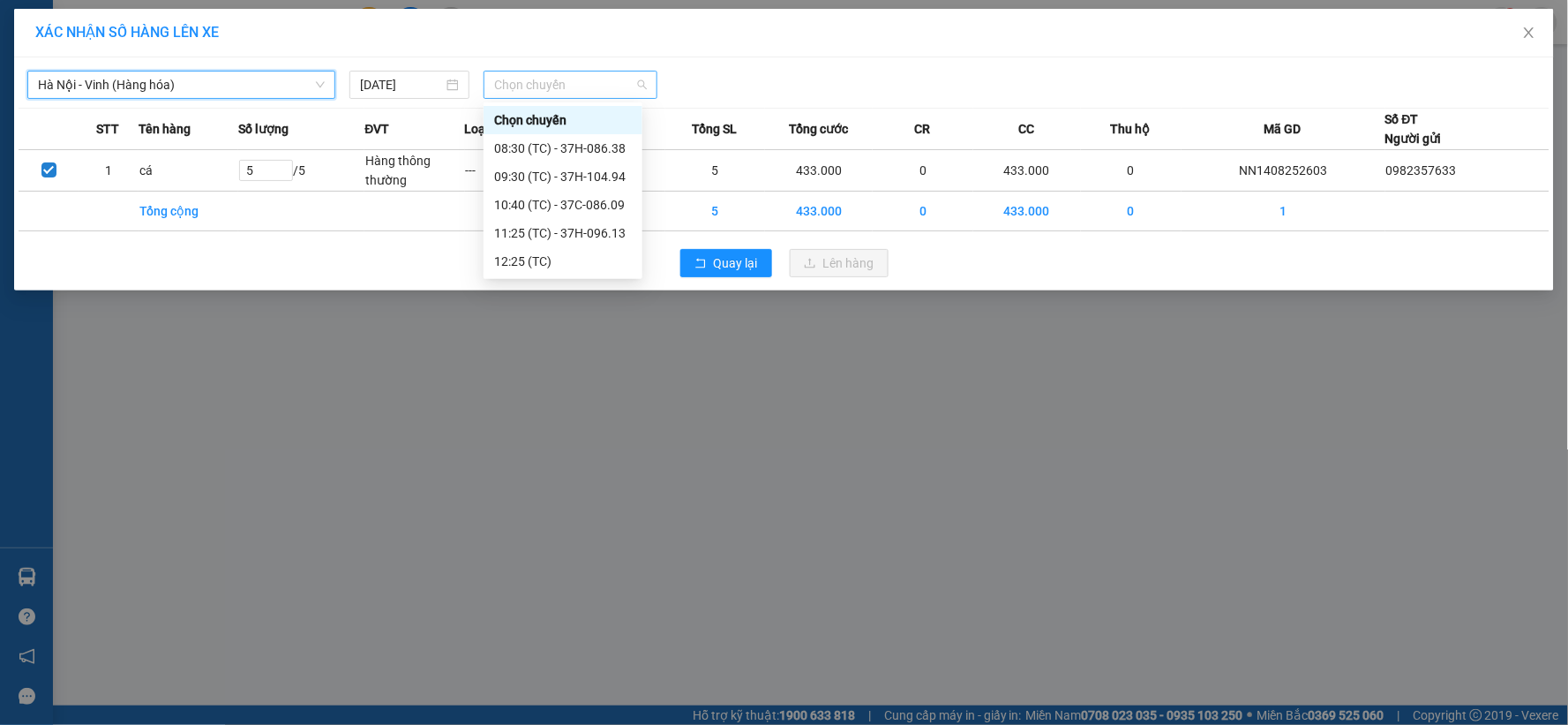
click at [623, 80] on span "Chọn chuyến" at bounding box center [571, 84] width 153 height 27
click at [549, 260] on div "12:25 (TC)" at bounding box center [563, 261] width 138 height 19
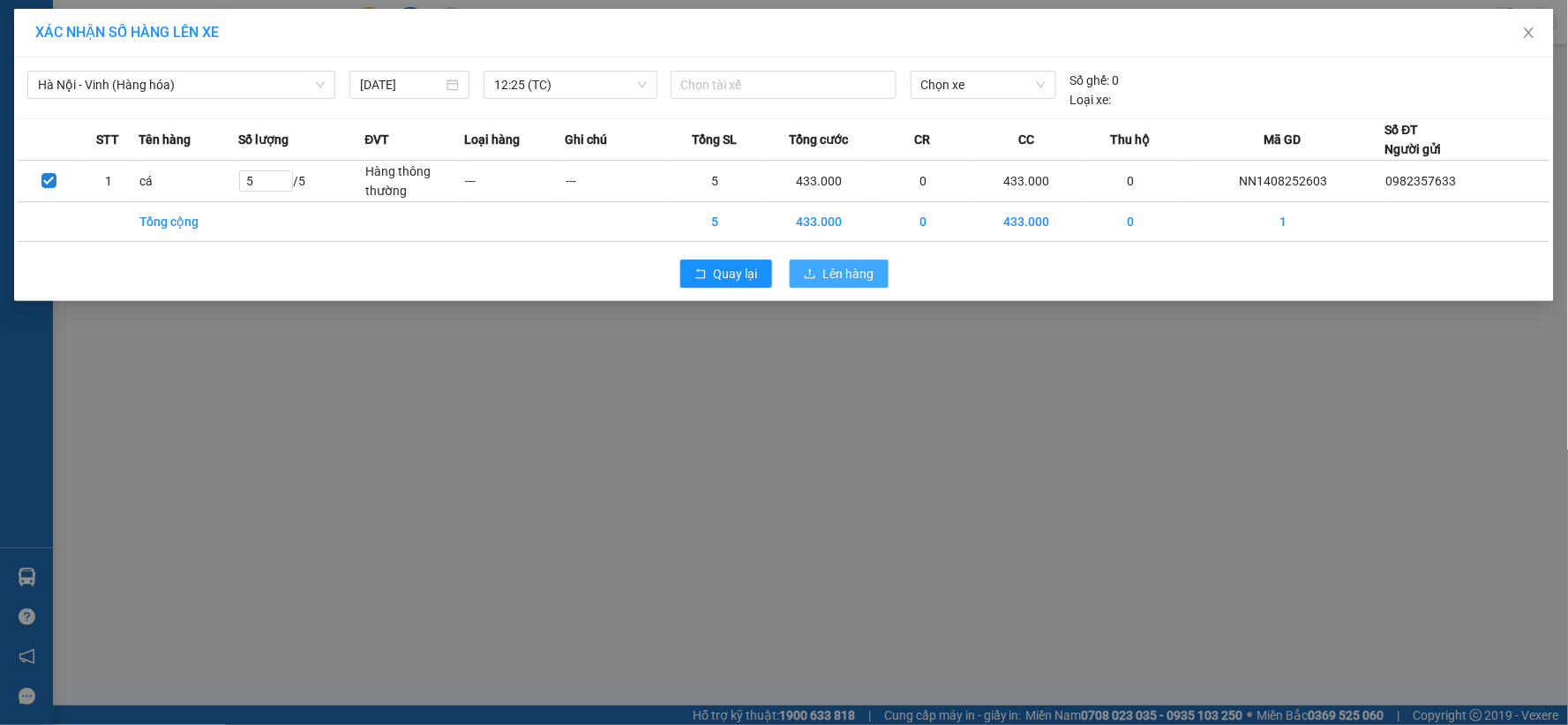
click at [858, 284] on button "Lên hàng" at bounding box center [839, 273] width 99 height 28
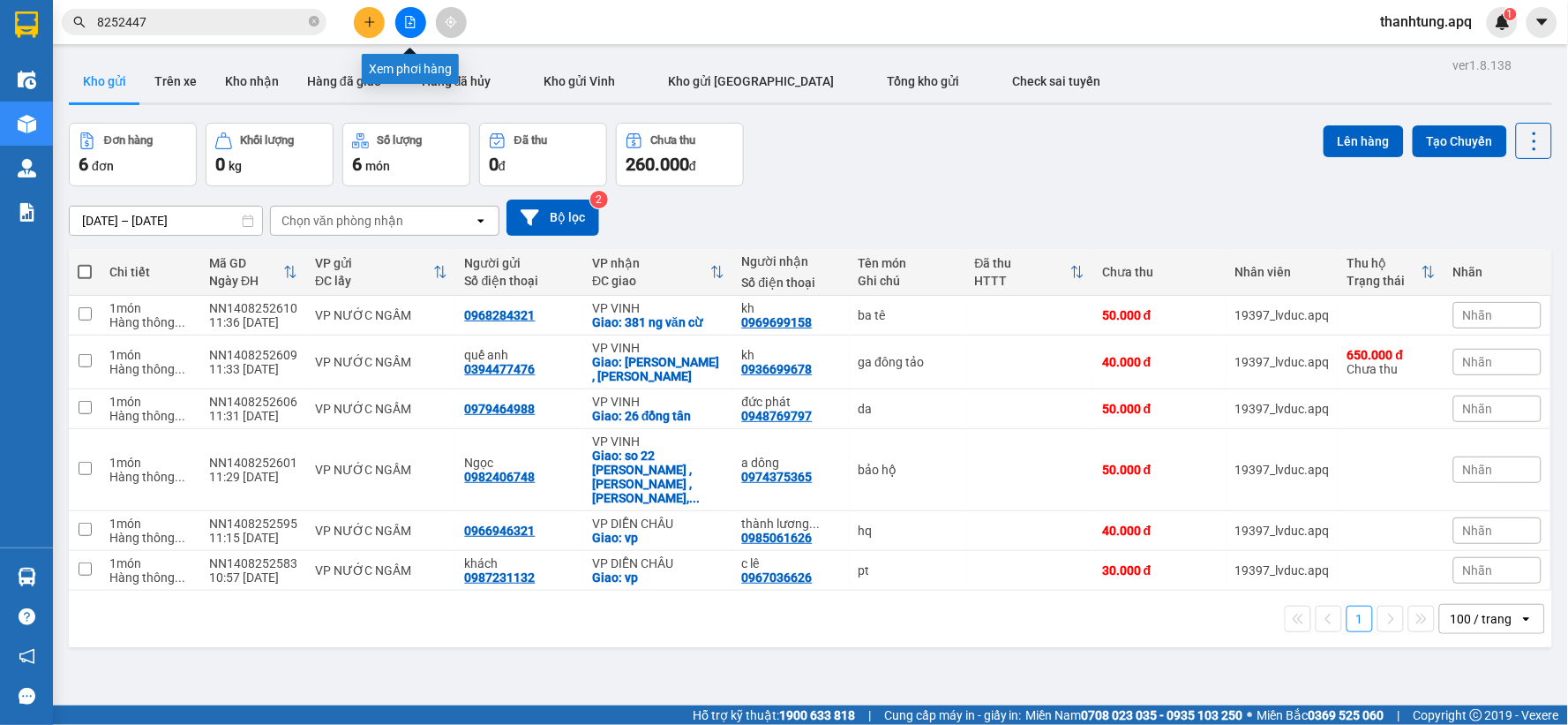
click at [412, 22] on icon "file-add" at bounding box center [411, 22] width 13 height 13
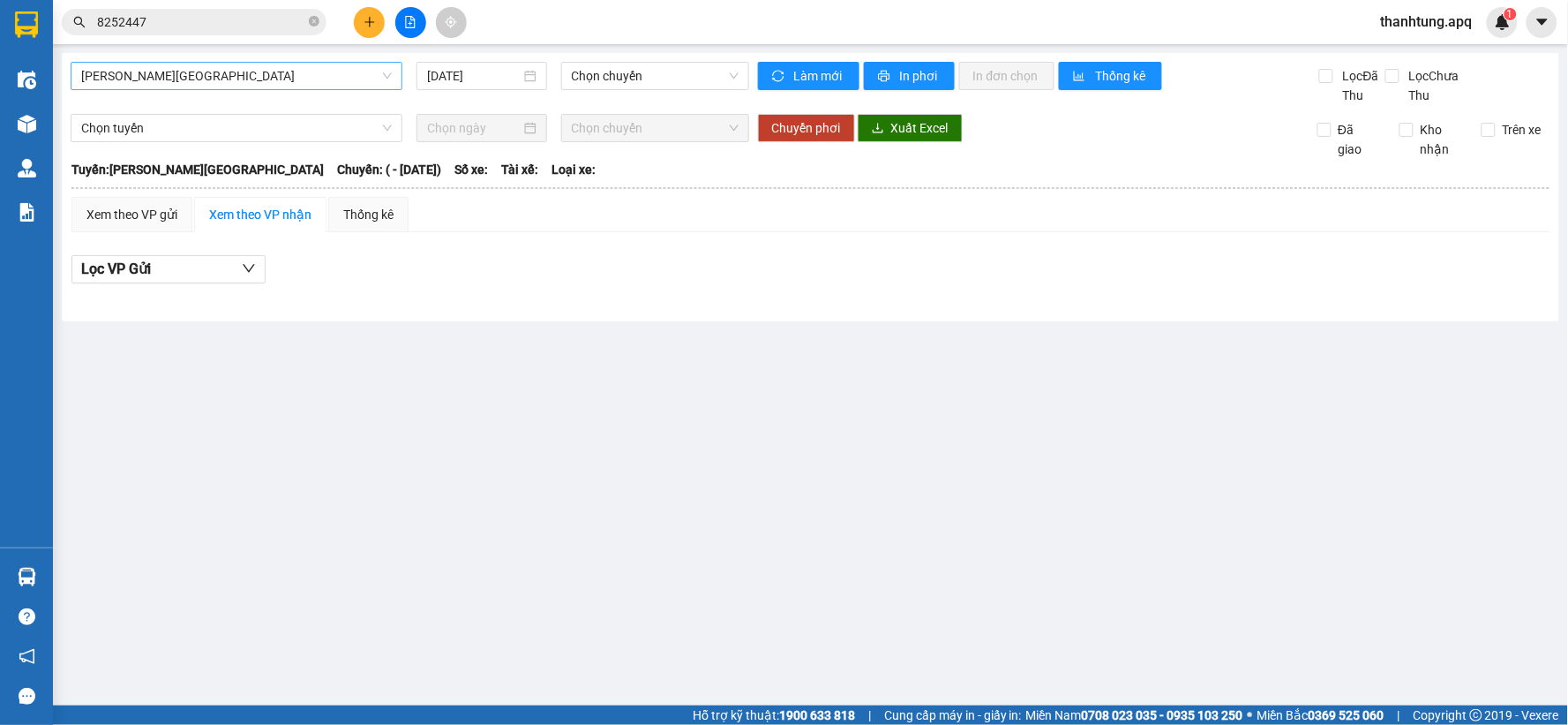
click at [237, 76] on span "[PERSON_NAME][GEOGRAPHIC_DATA]" at bounding box center [237, 76] width 311 height 27
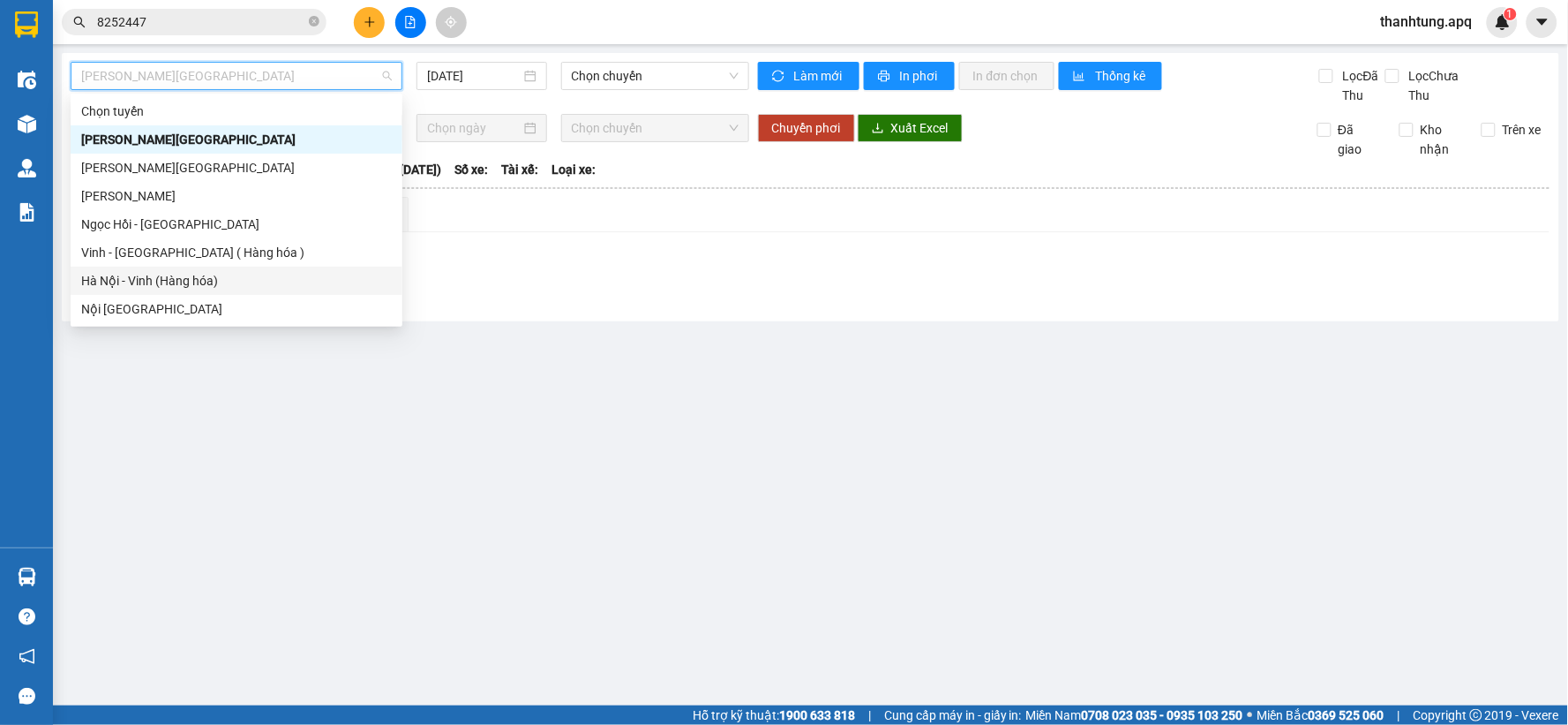
click at [172, 283] on div "Hà Nội - Vinh (Hàng hóa)" at bounding box center [237, 280] width 311 height 19
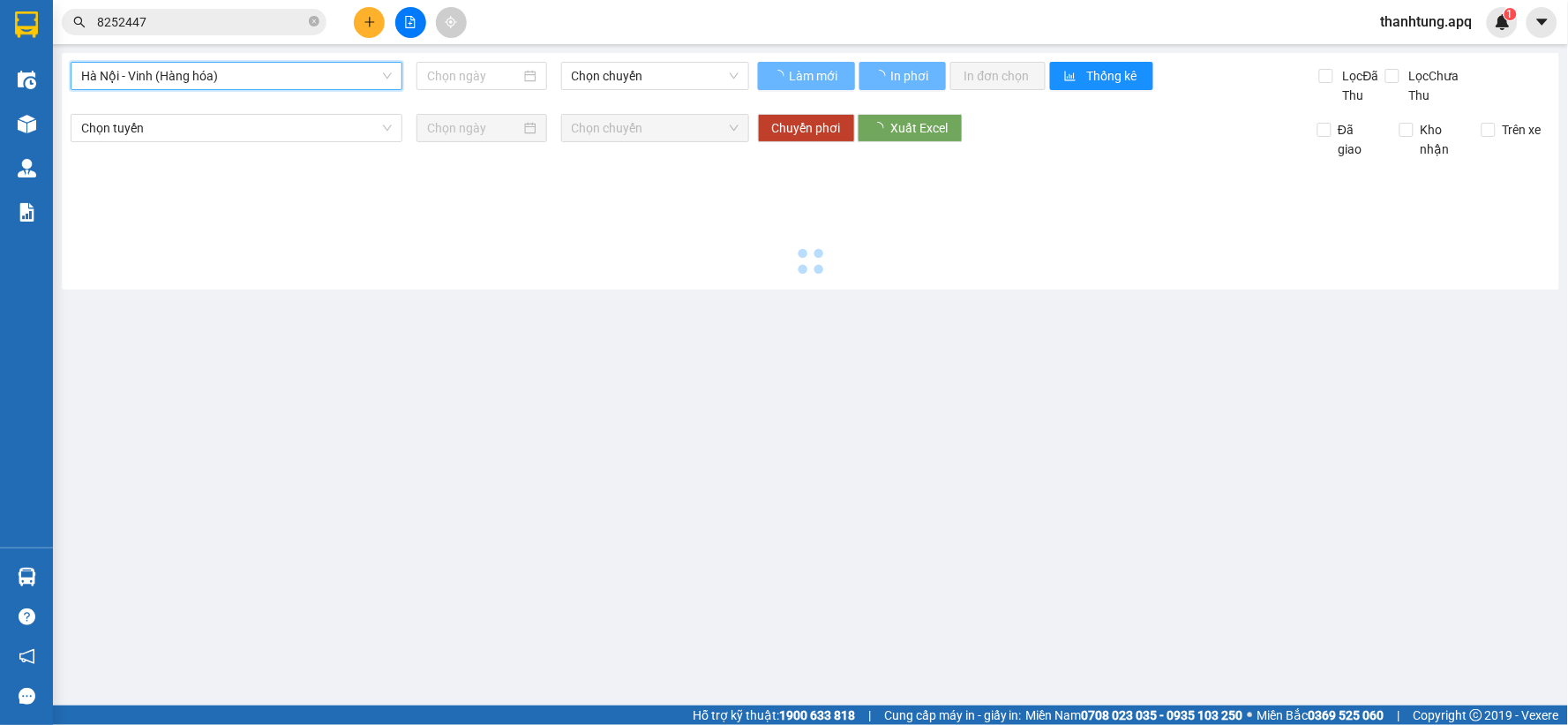
type input "[DATE]"
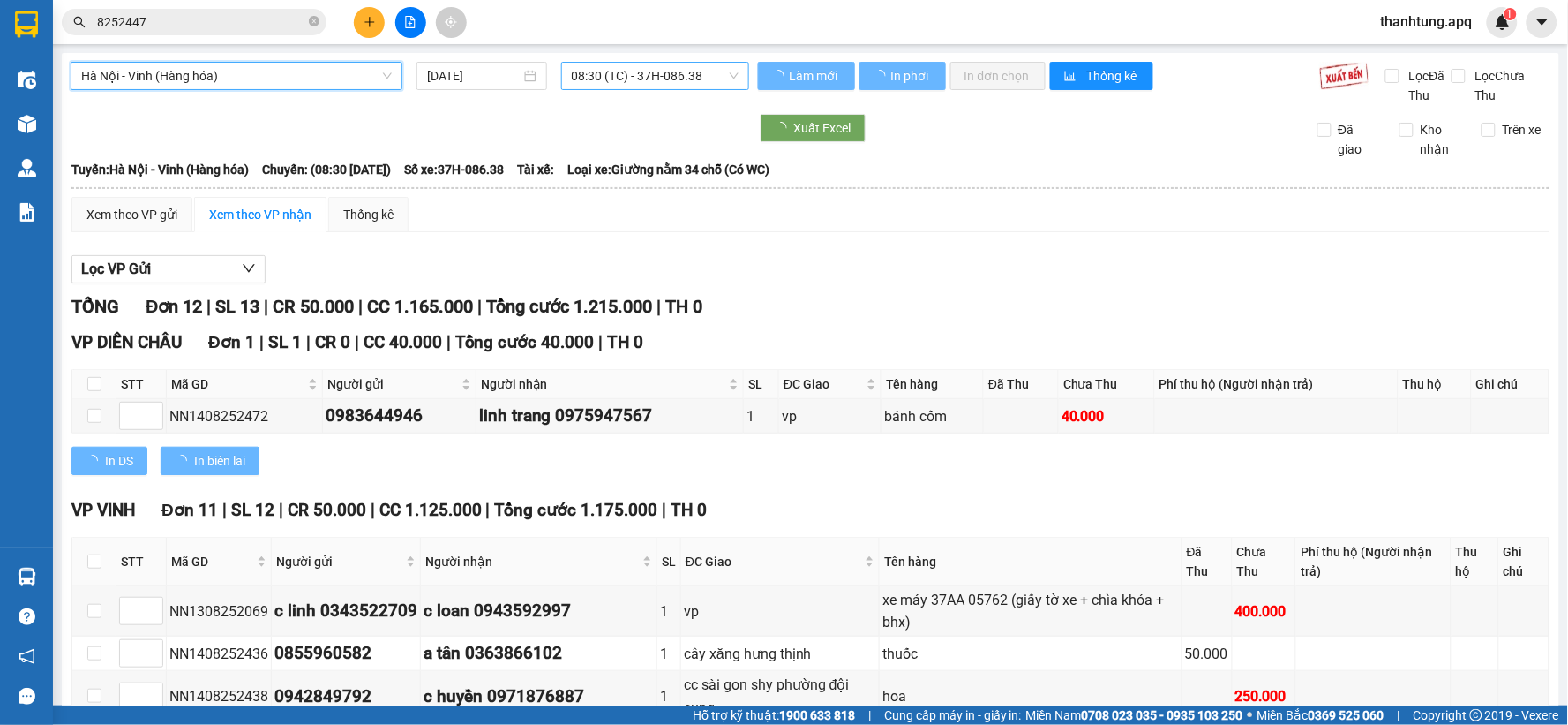
click at [663, 72] on span "08:30 (TC) - 37H-086.38" at bounding box center [656, 76] width 166 height 27
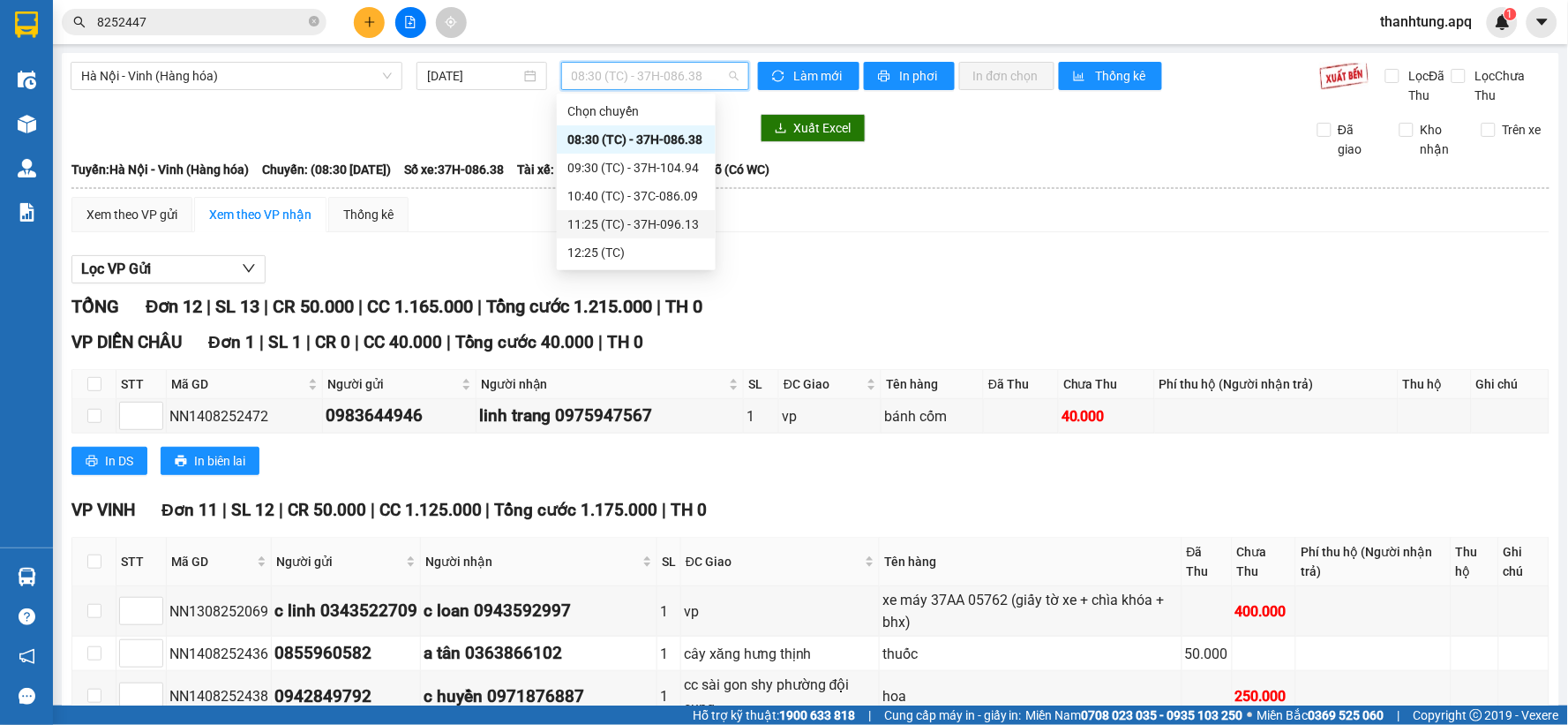
click at [648, 218] on div "11:25 (TC) - 37H-096.13" at bounding box center [636, 224] width 138 height 19
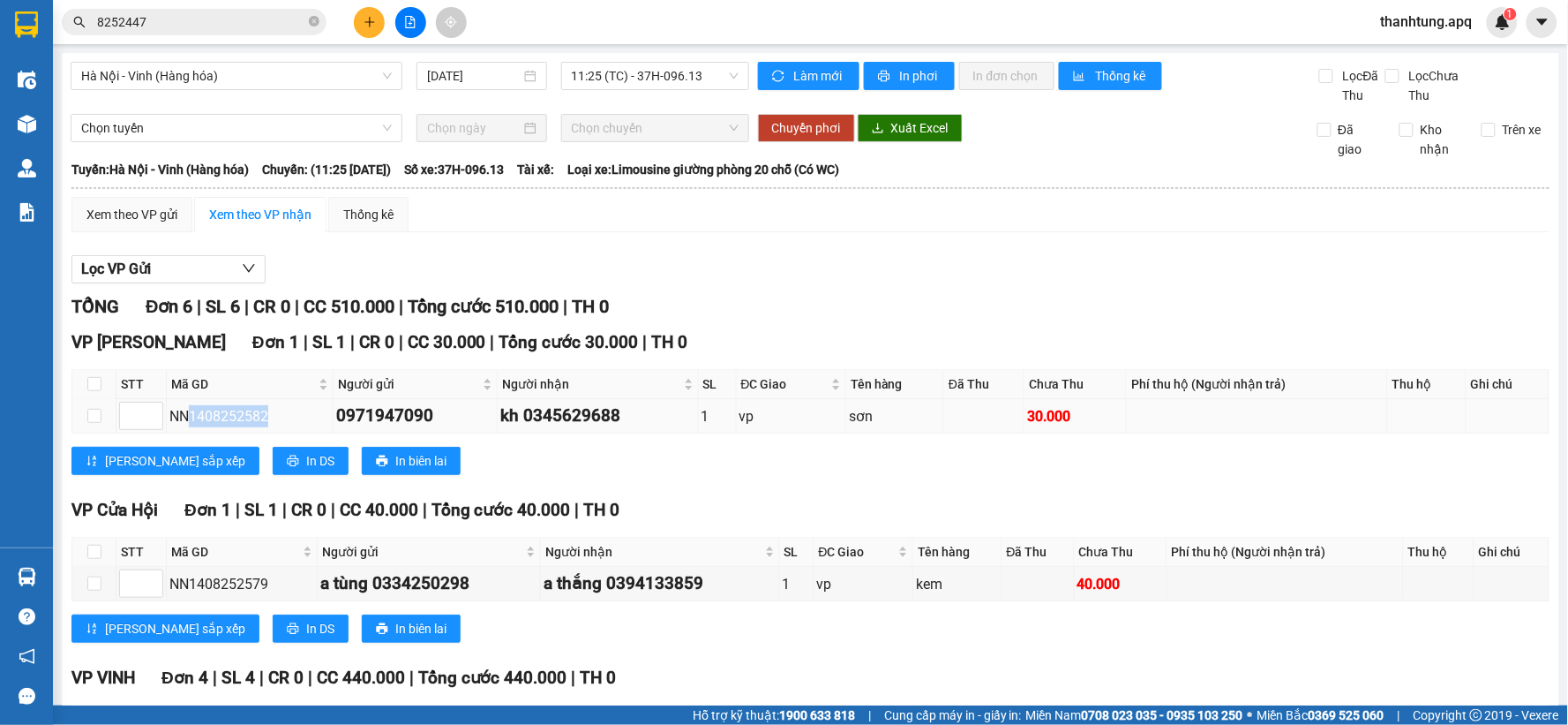
drag, startPoint x: 269, startPoint y: 416, endPoint x: 190, endPoint y: 433, distance: 80.8
click at [190, 433] on td "NN1408252582" at bounding box center [250, 416] width 166 height 35
copy div "1408252582"
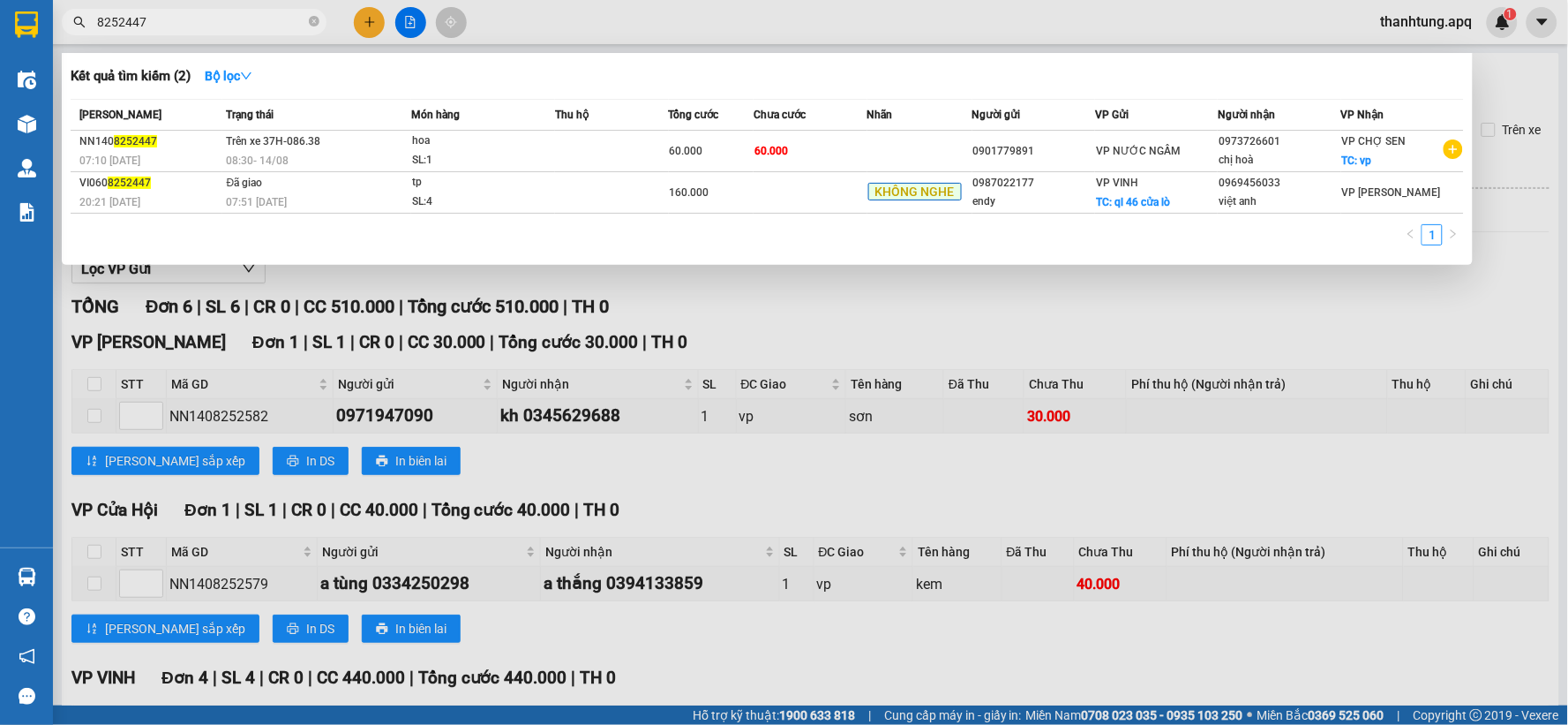
drag, startPoint x: 245, startPoint y: 18, endPoint x: 187, endPoint y: 22, distance: 58.1
click at [187, 22] on input "8252447" at bounding box center [201, 22] width 208 height 19
type input "8"
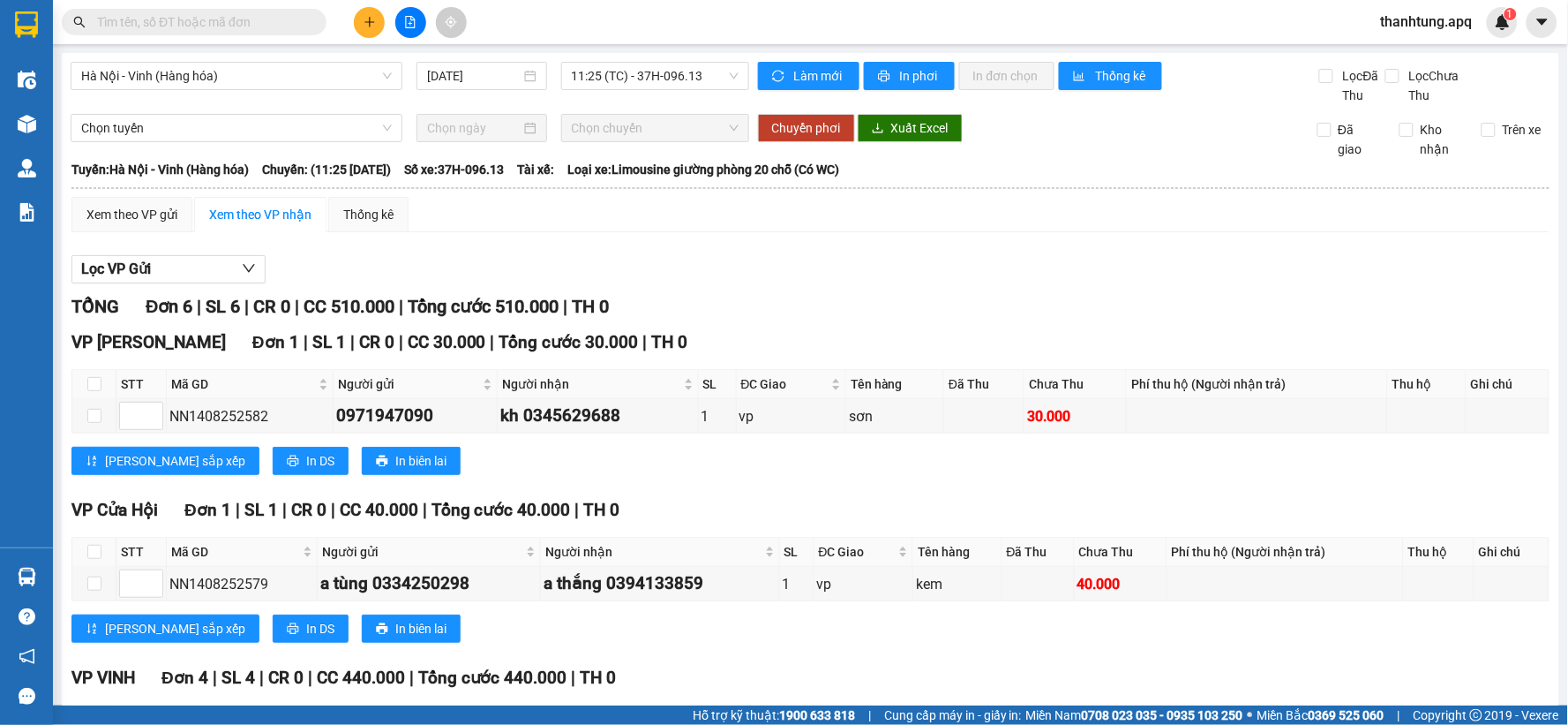
paste input "1408252582"
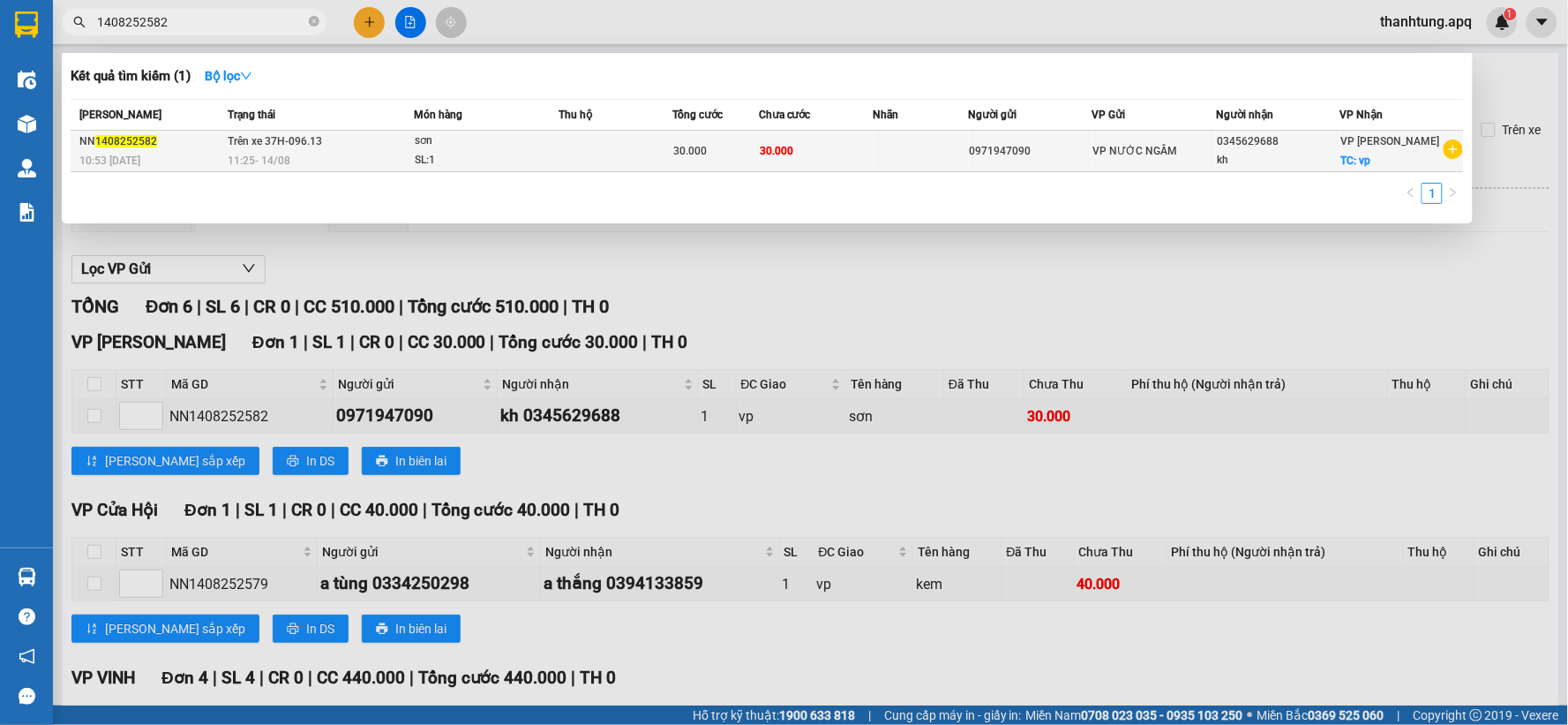
type input "1408252582"
click at [353, 161] on div "11:25 [DATE]" at bounding box center [320, 160] width 186 height 19
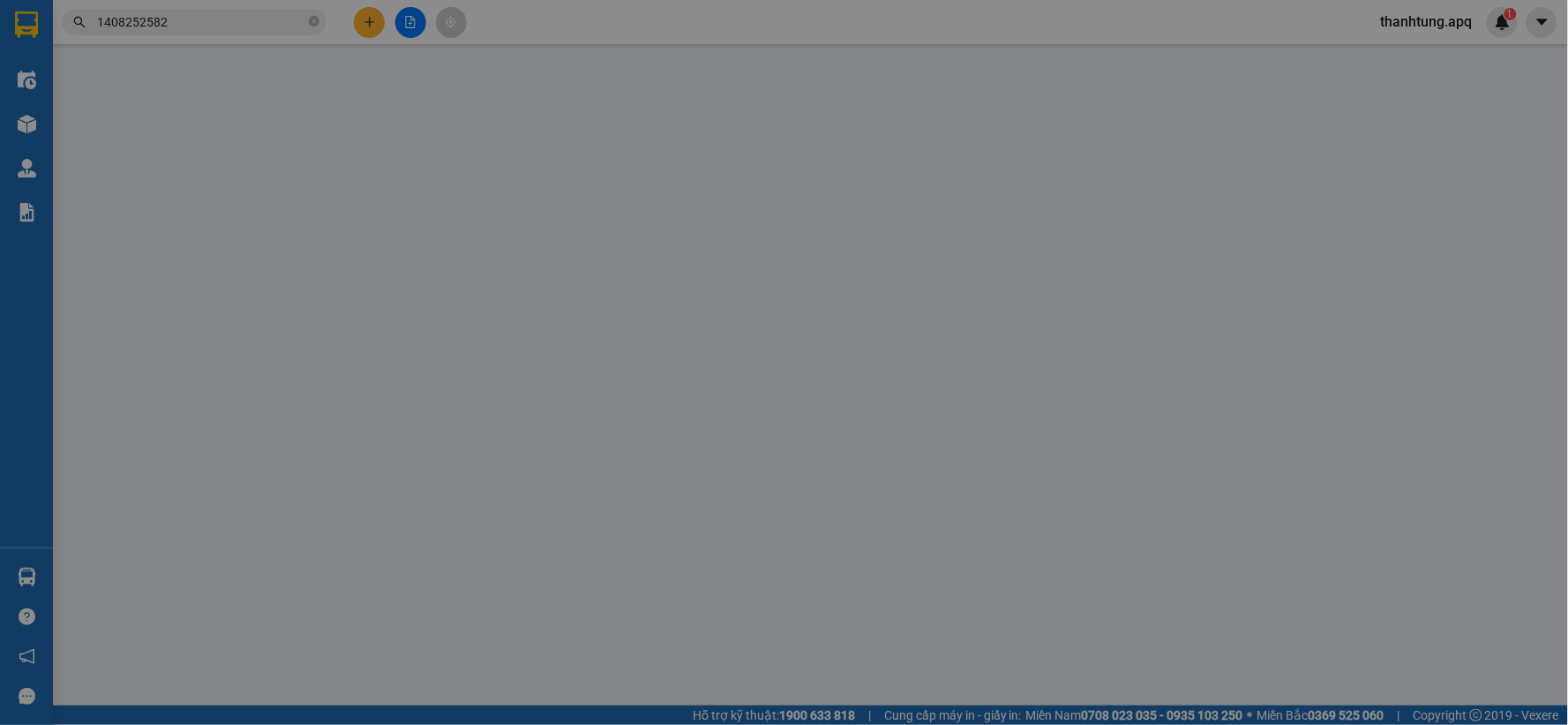
type input "0971947090"
type input "0345629688"
type input "kh"
checkbox input "true"
type input "vp"
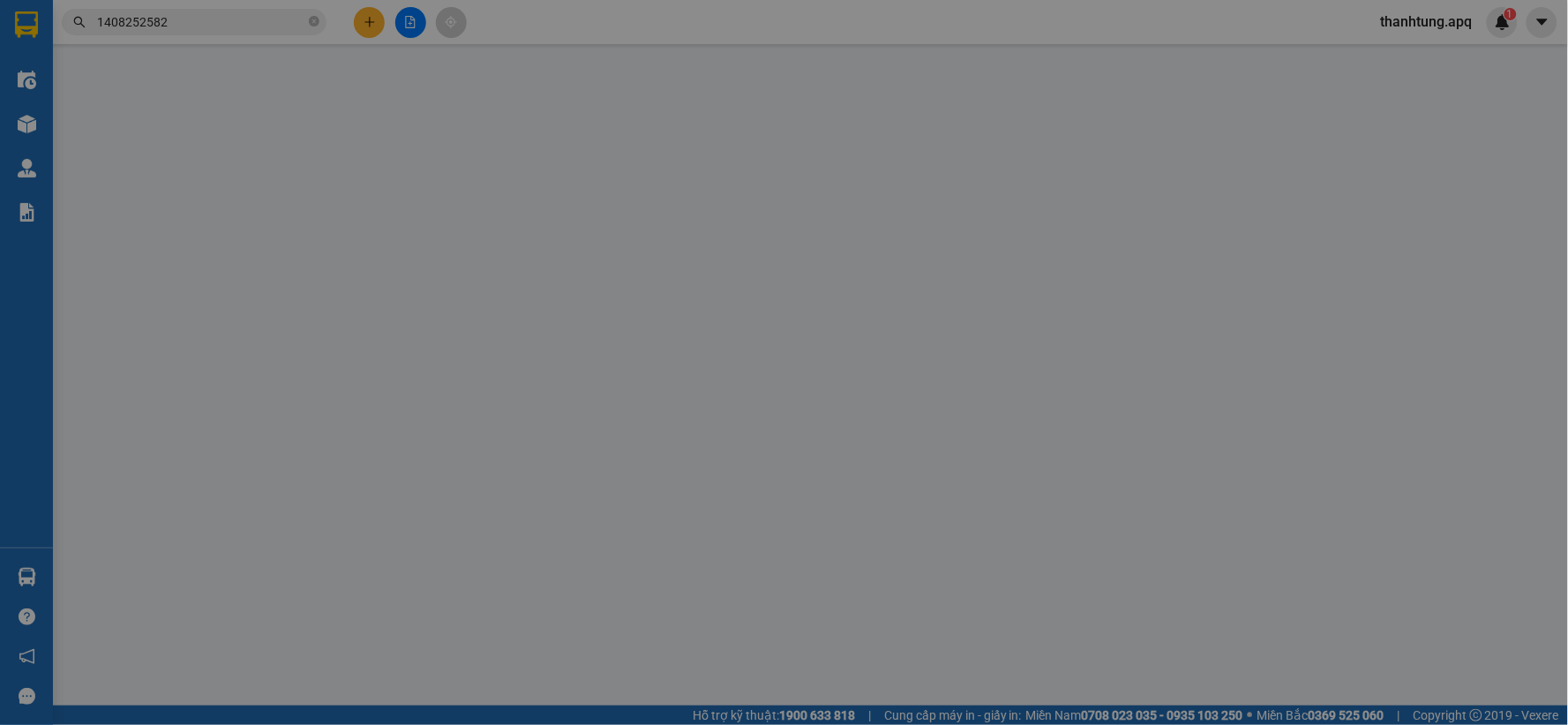
type input "30.000"
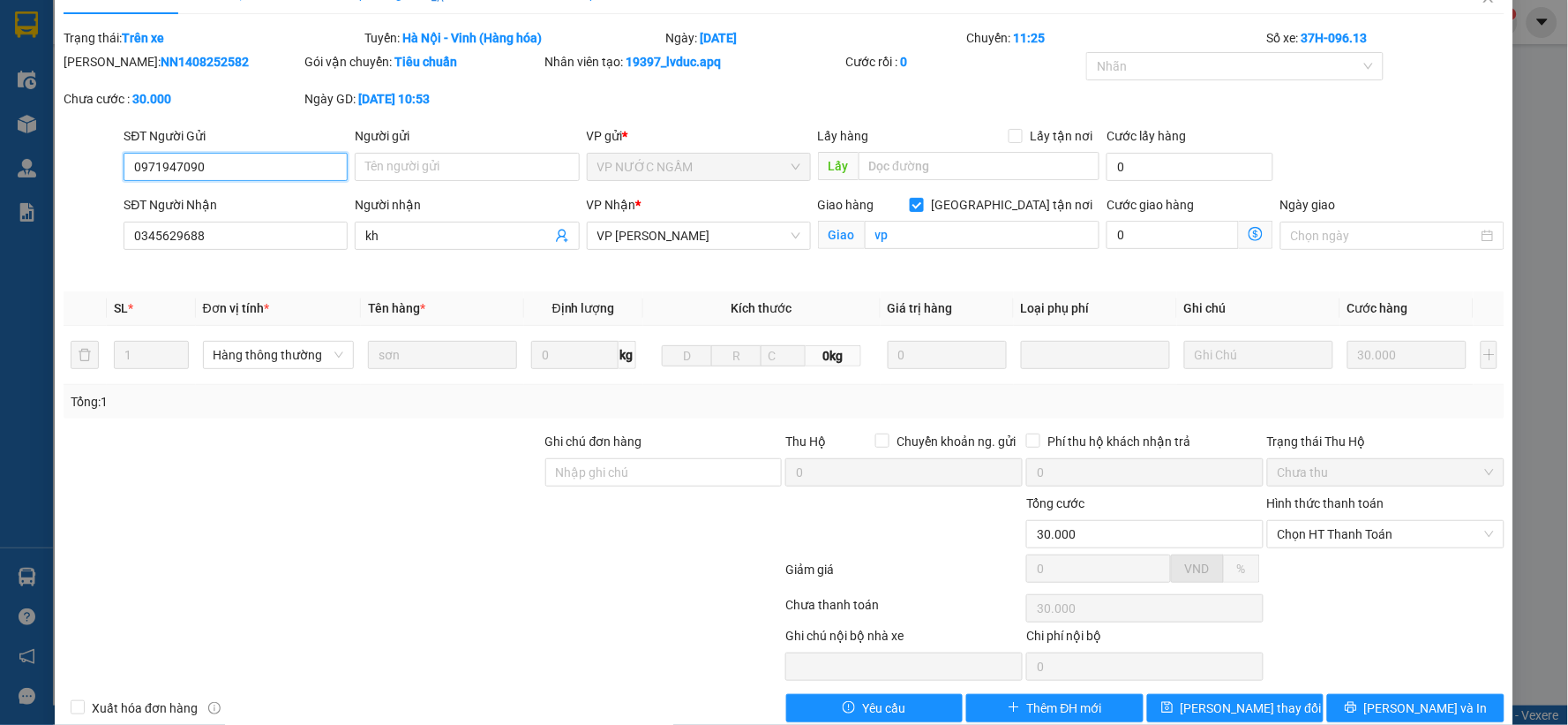
scroll to position [67, 0]
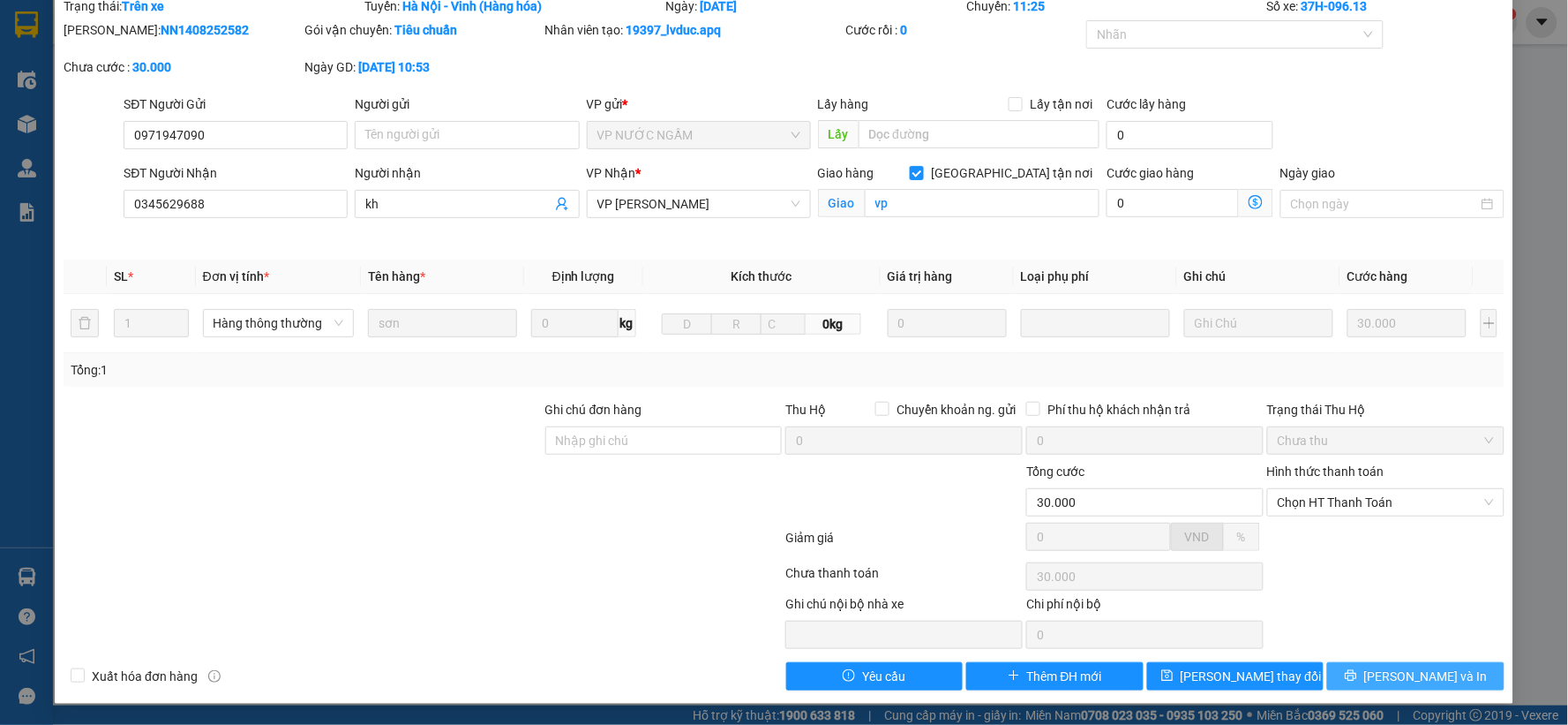
click at [1457, 676] on button "[PERSON_NAME] và In" at bounding box center [1416, 676] width 177 height 28
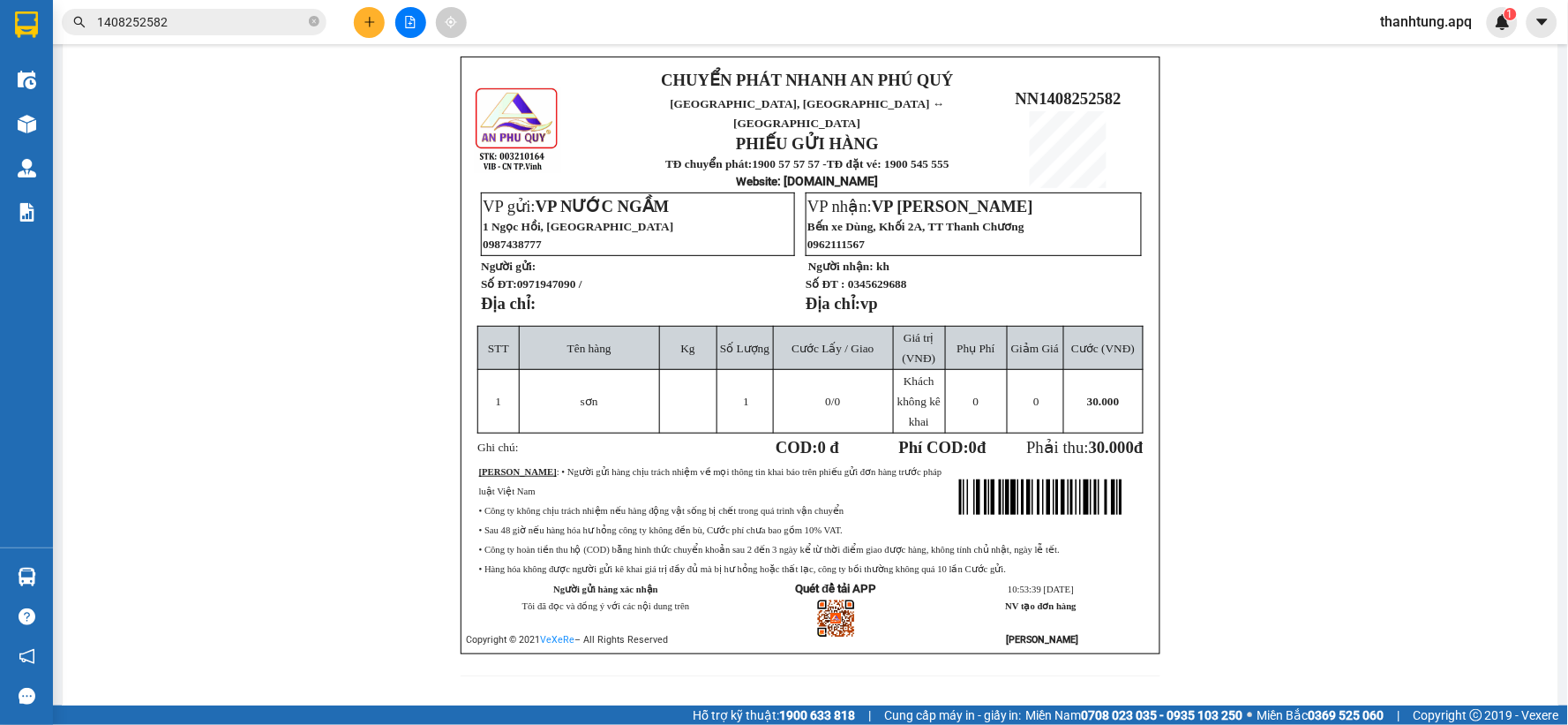
scroll to position [98, 0]
click at [285, 267] on div "CHUYỂN PHÁT NHANH AN PHÚ QUÝ NGHỆ AN, [GEOGRAPHIC_DATA] ↔ [GEOGRAPHIC_DATA] PHI…" at bounding box center [811, 376] width 1454 height 641
